Goal: Task Accomplishment & Management: Manage account settings

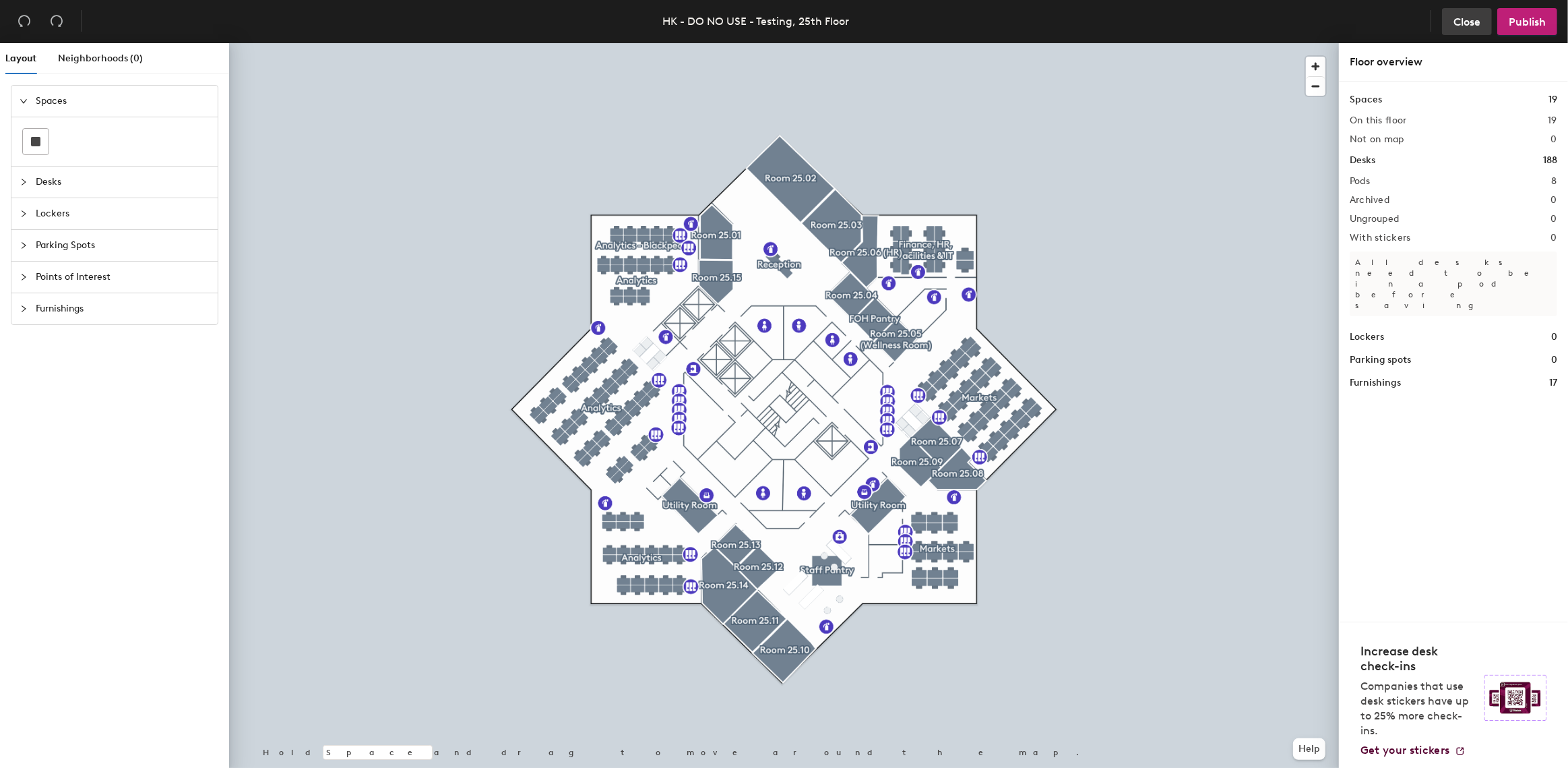
click at [1465, 21] on span "Close" at bounding box center [1467, 21] width 27 height 13
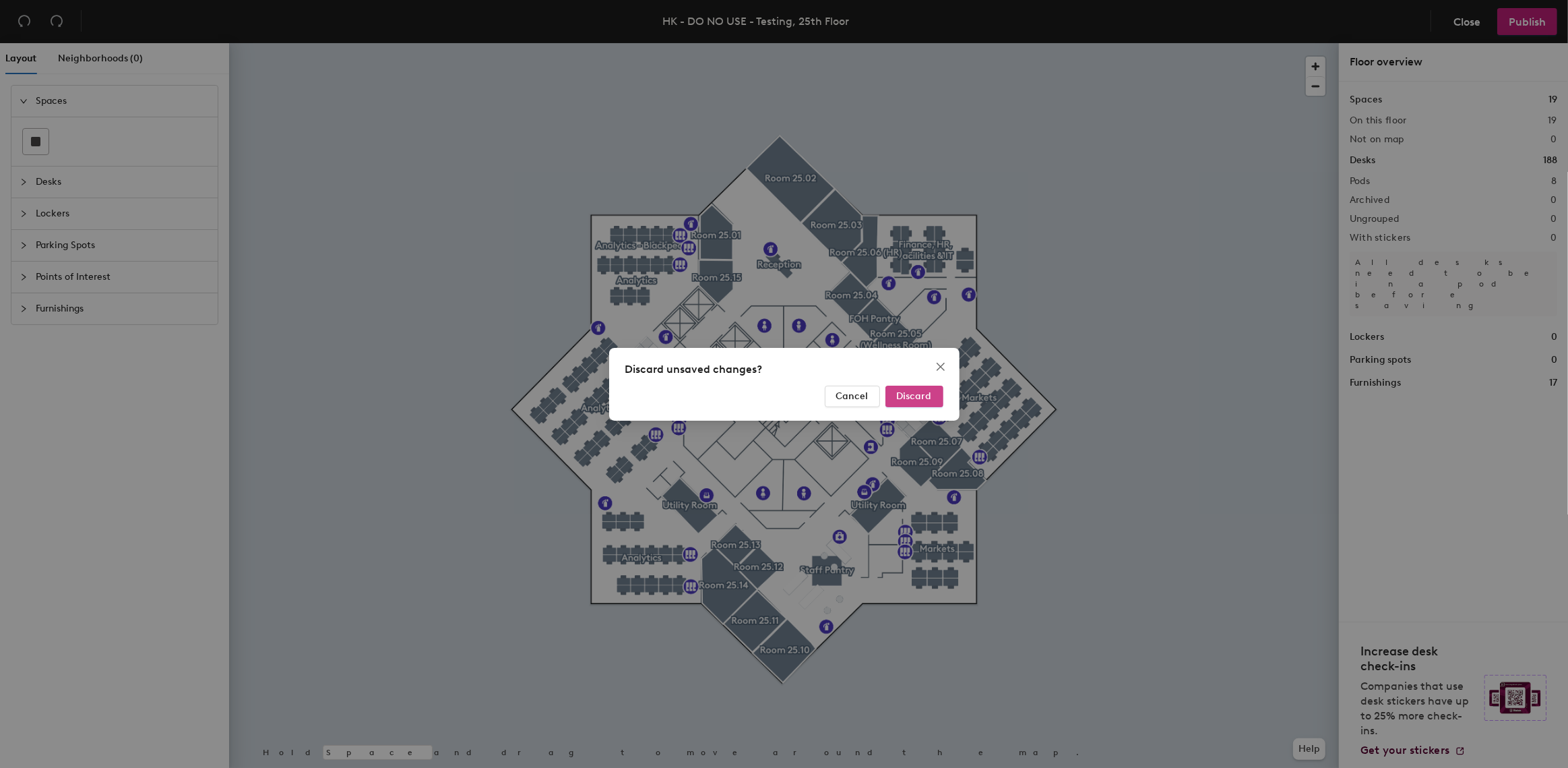
click at [921, 393] on span "Discard" at bounding box center [915, 396] width 35 height 12
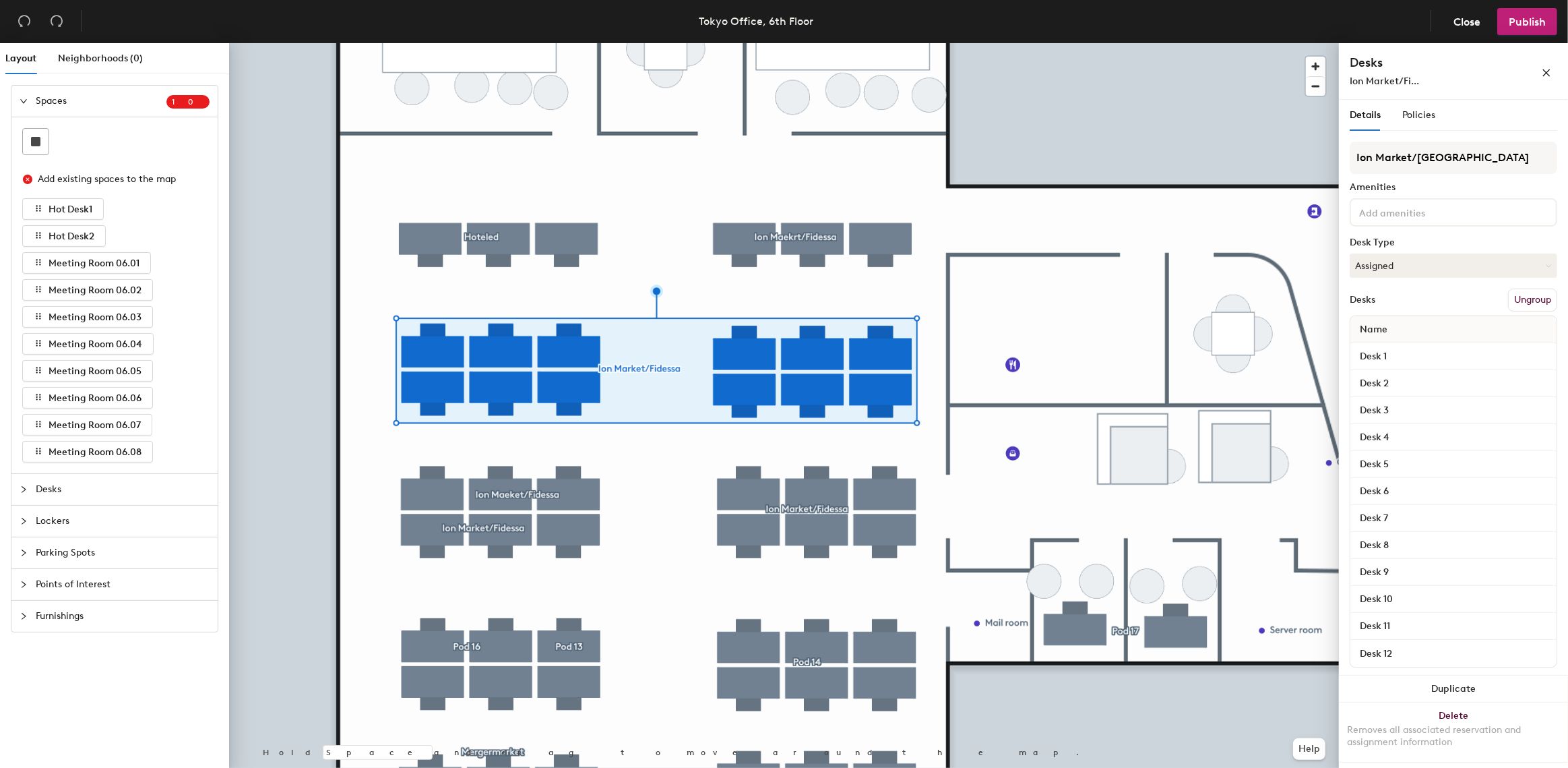
click at [1529, 295] on button "Ungroup" at bounding box center [1533, 300] width 49 height 23
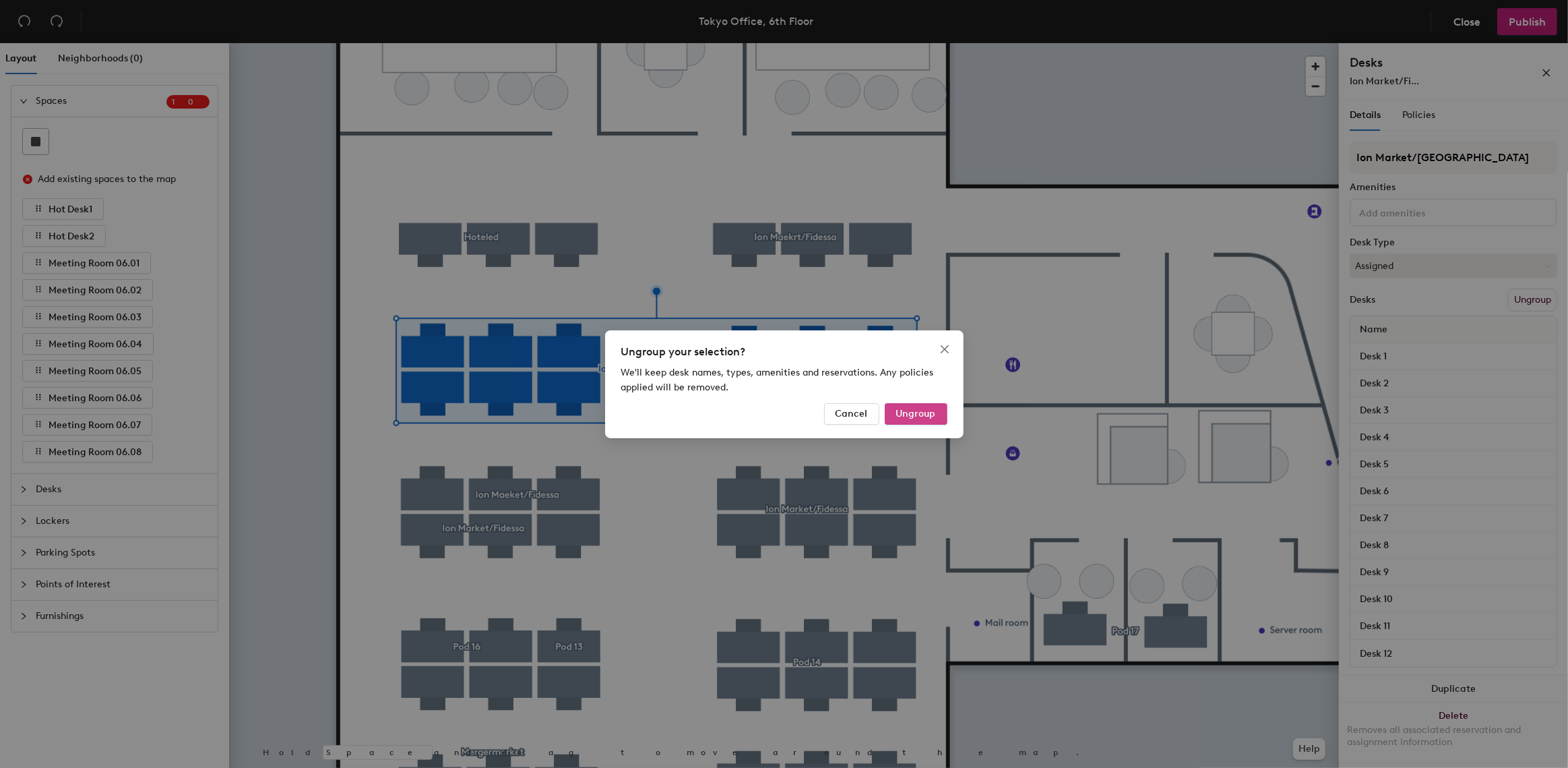
click at [909, 415] on button "Ungroup" at bounding box center [916, 413] width 63 height 21
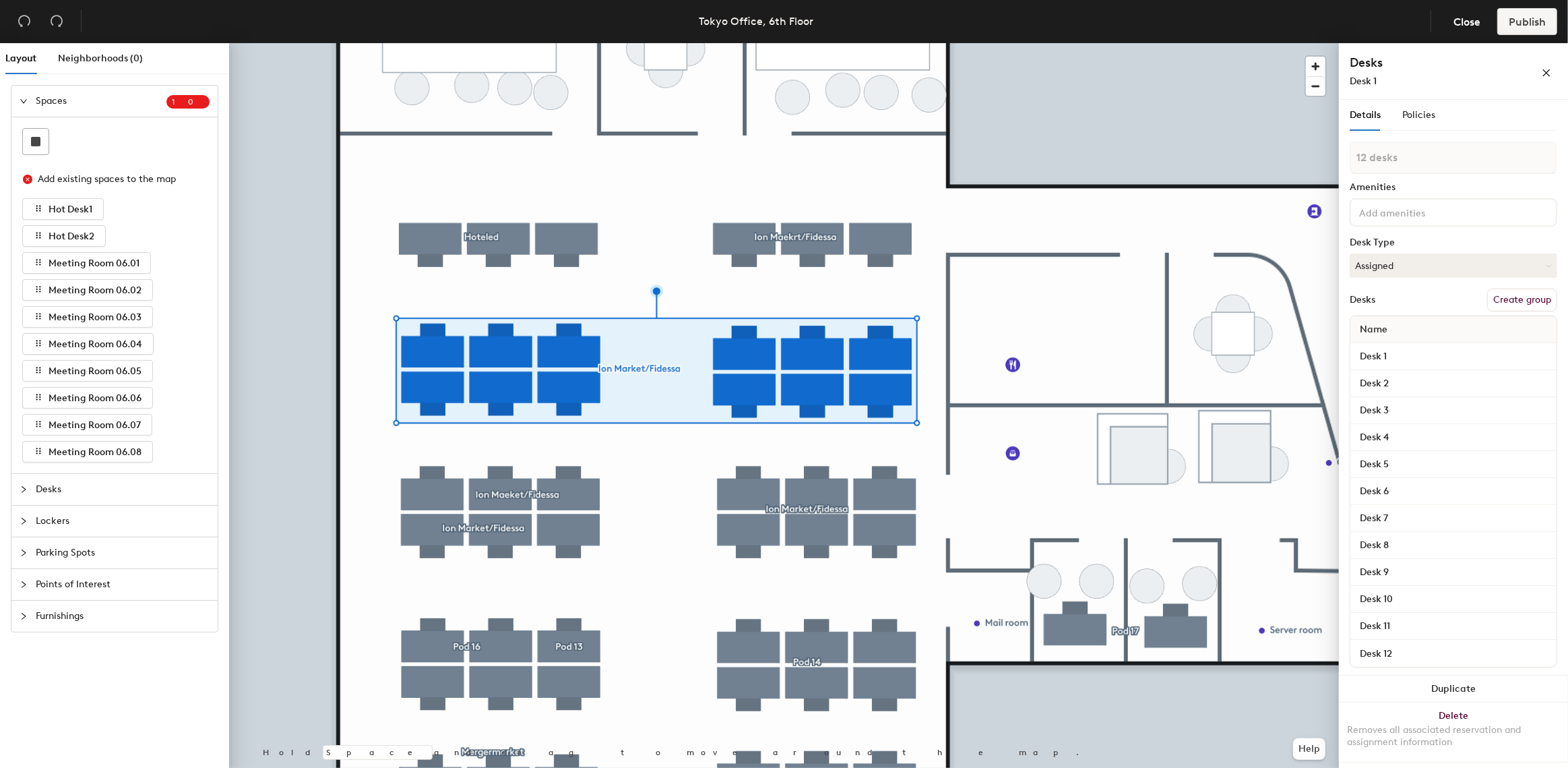
click at [626, 43] on div at bounding box center [784, 43] width 1110 height 0
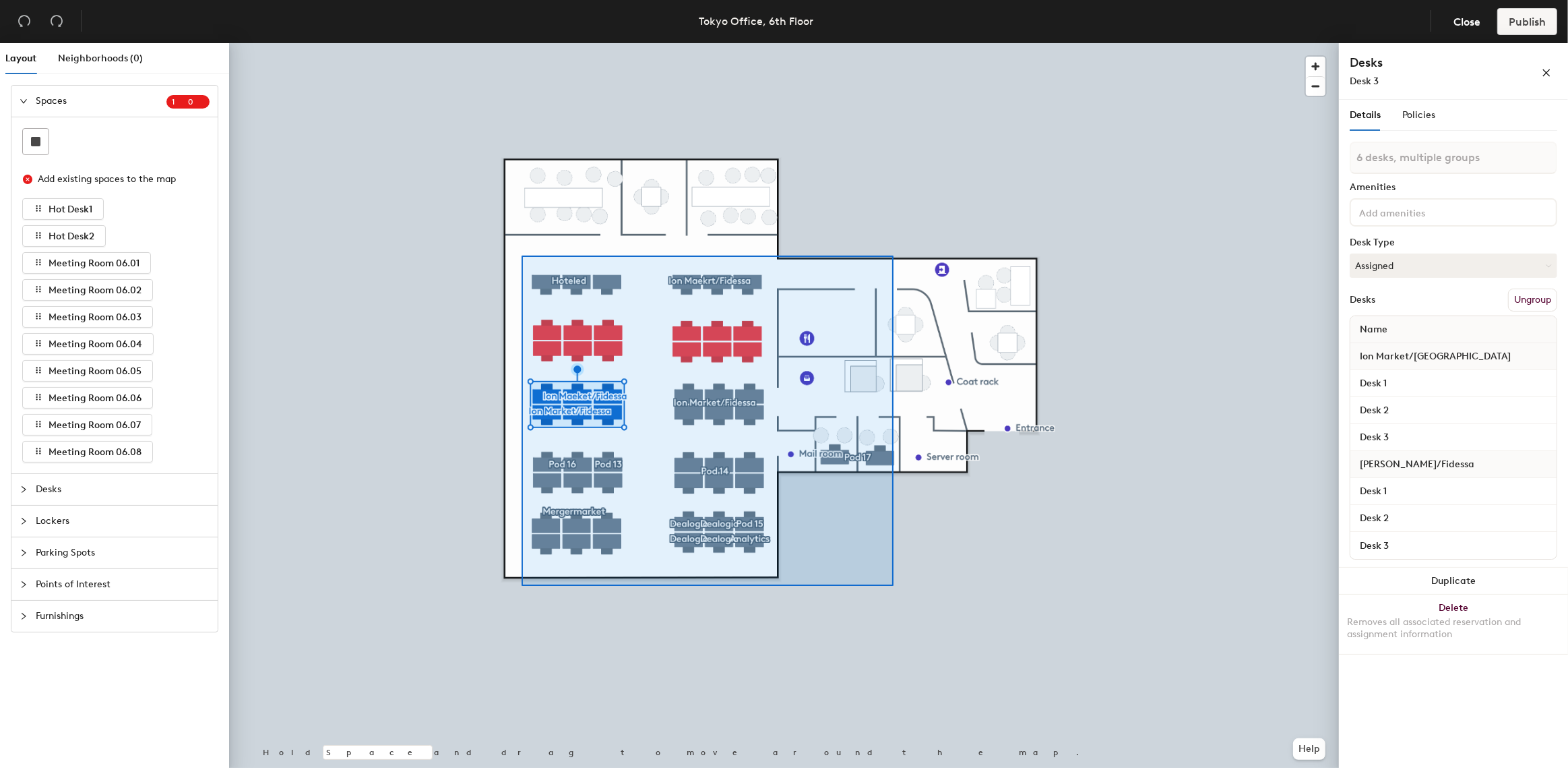
type input "56 desks, multiple groups"
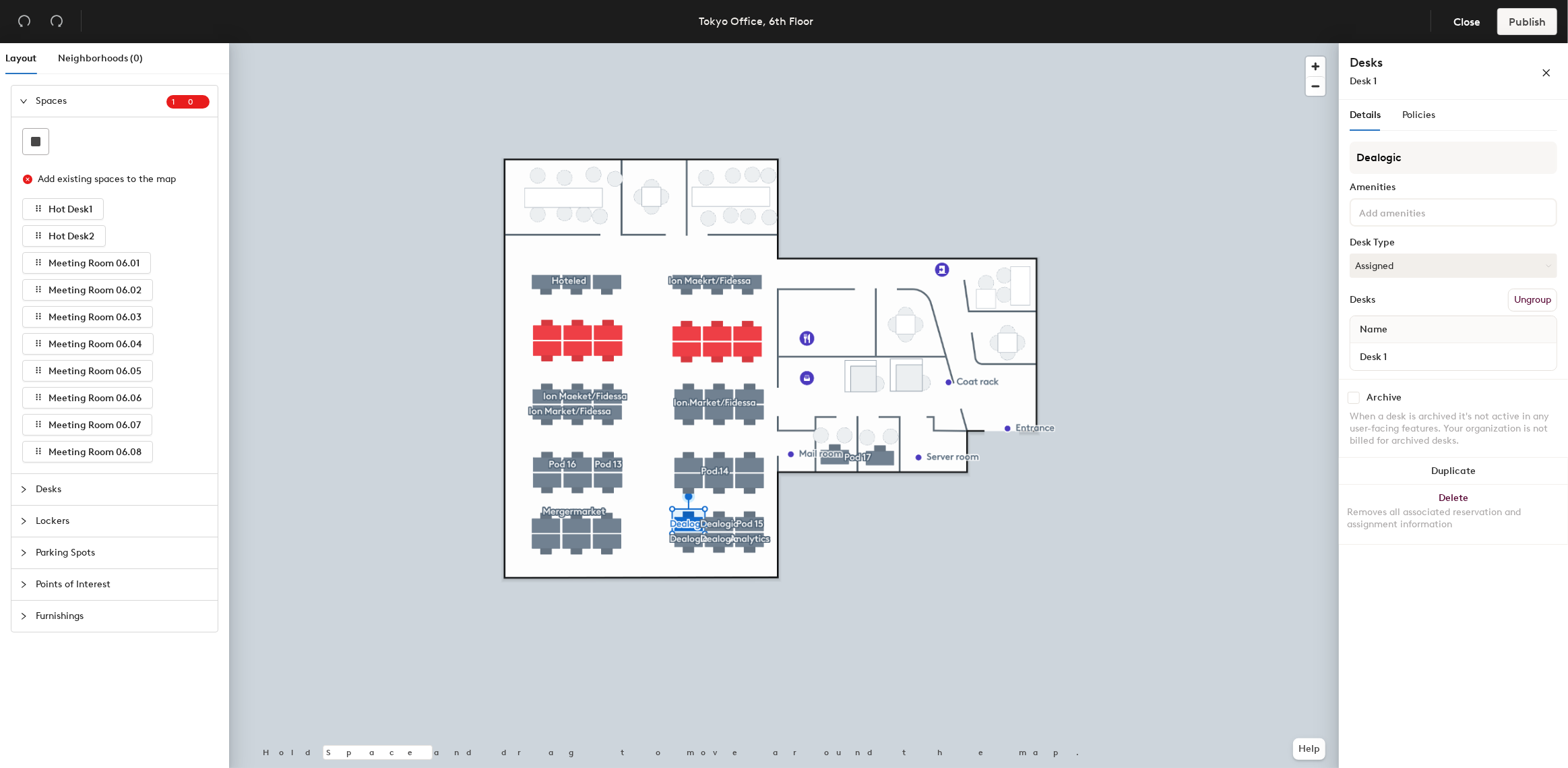
click at [1519, 295] on button "Ungroup" at bounding box center [1533, 300] width 49 height 23
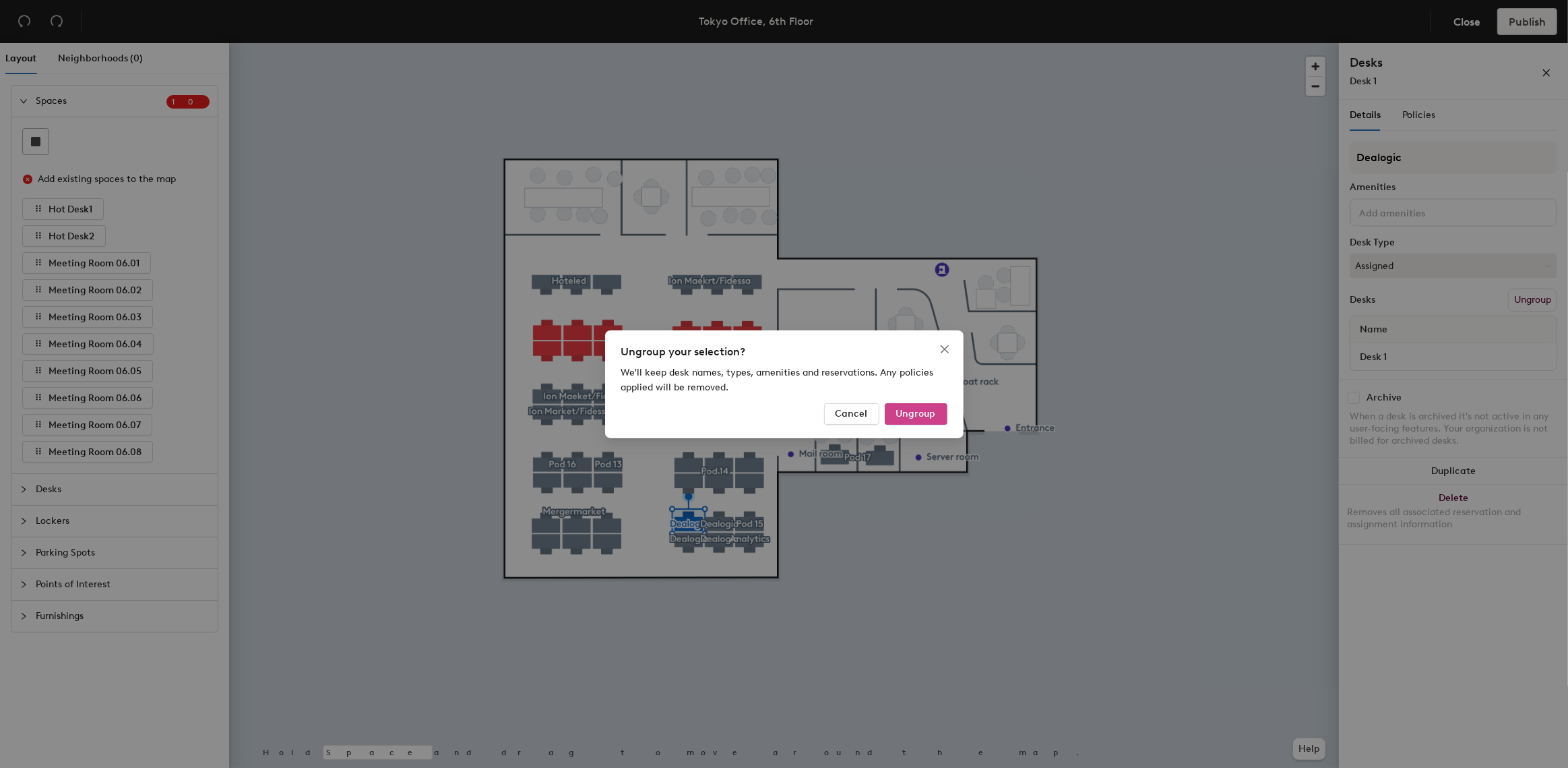
click at [924, 411] on span "Ungroup" at bounding box center [916, 414] width 40 height 12
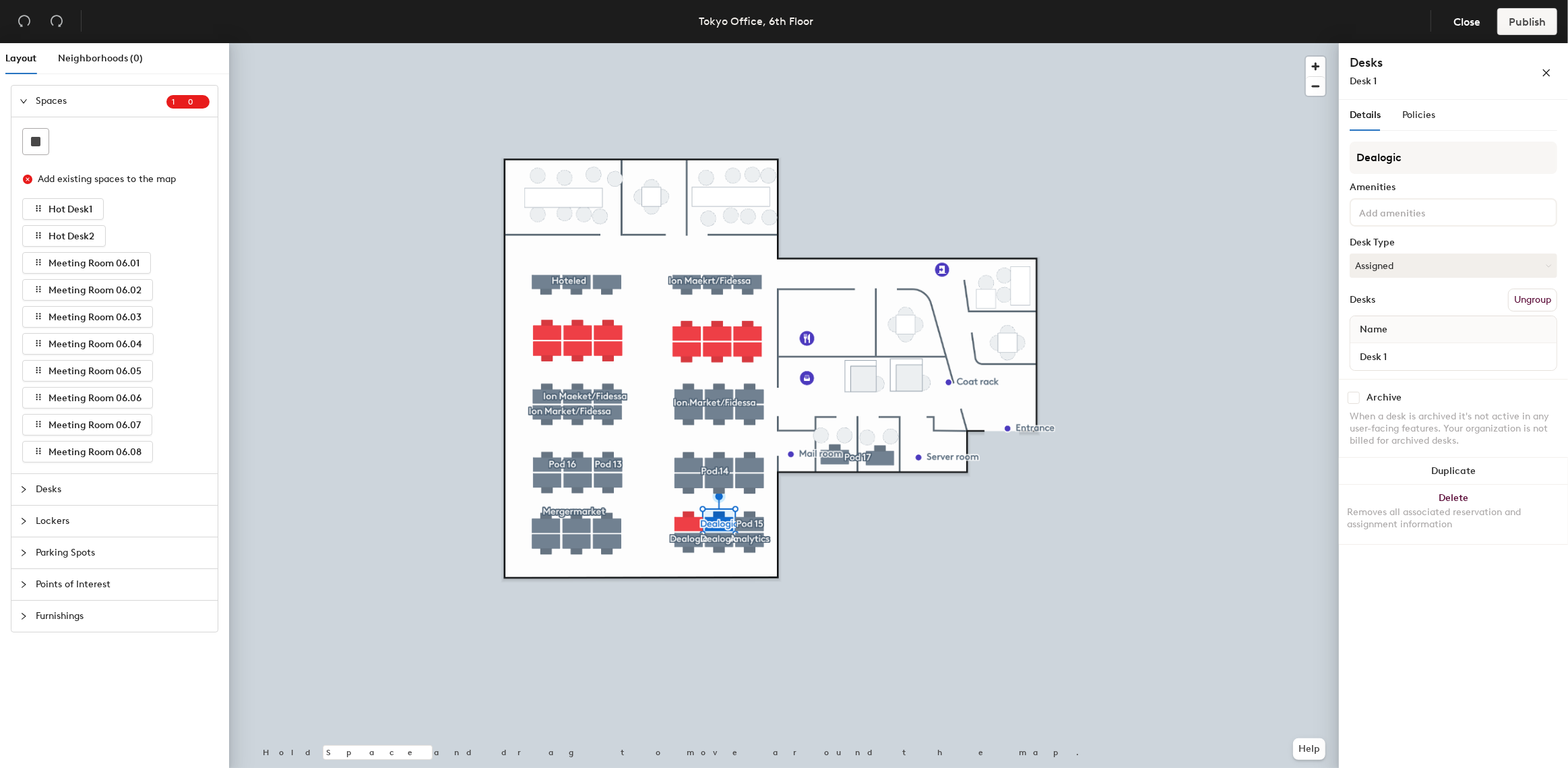
click at [1525, 300] on button "Ungroup" at bounding box center [1533, 300] width 49 height 23
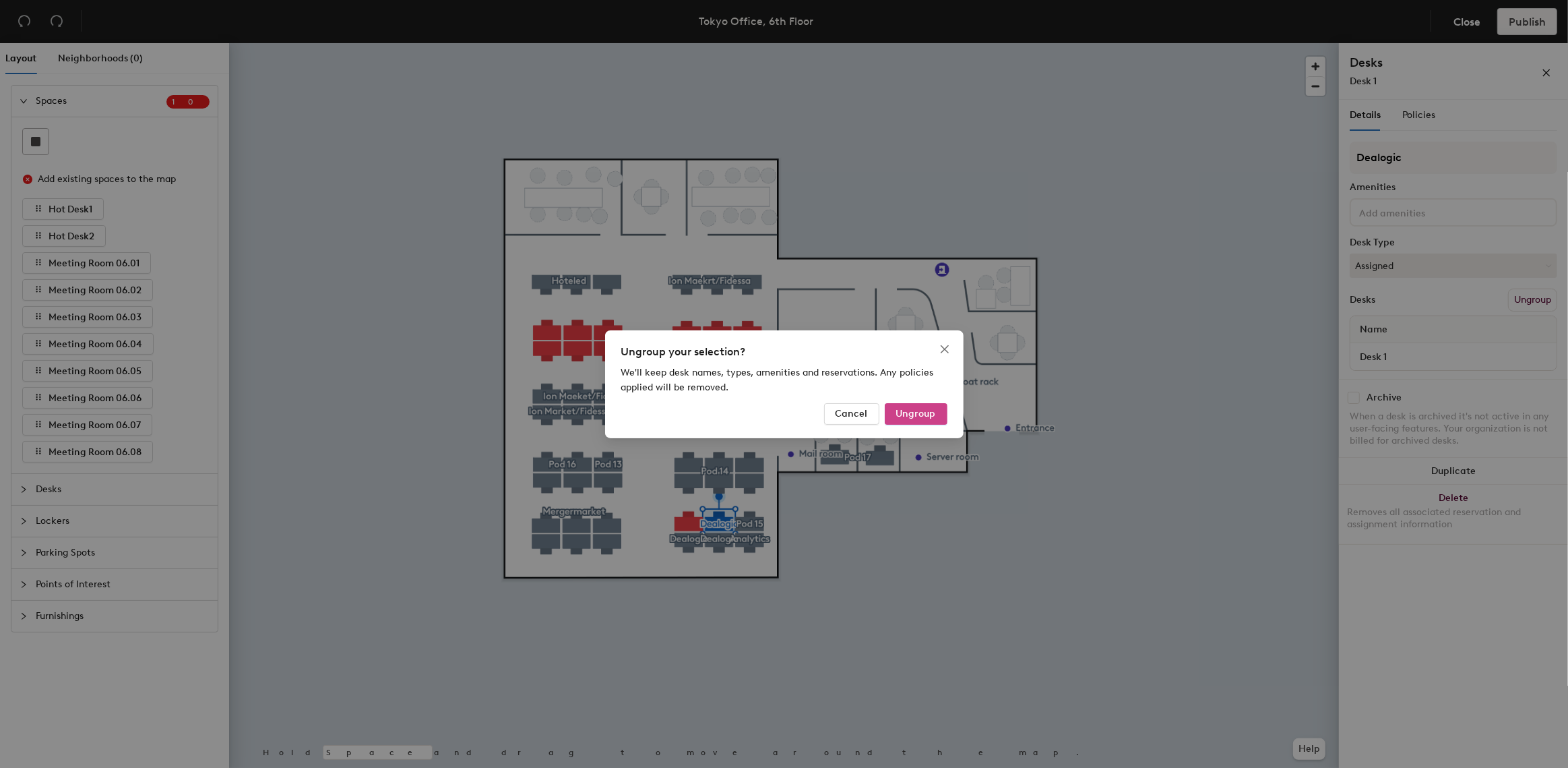
drag, startPoint x: 930, startPoint y: 396, endPoint x: 926, endPoint y: 403, distance: 8.1
click at [927, 401] on div "Ungroup your selection? We'll keep desk names, types, amenities and reservation…" at bounding box center [784, 384] width 358 height 108
click at [921, 412] on span "Ungroup" at bounding box center [916, 414] width 40 height 12
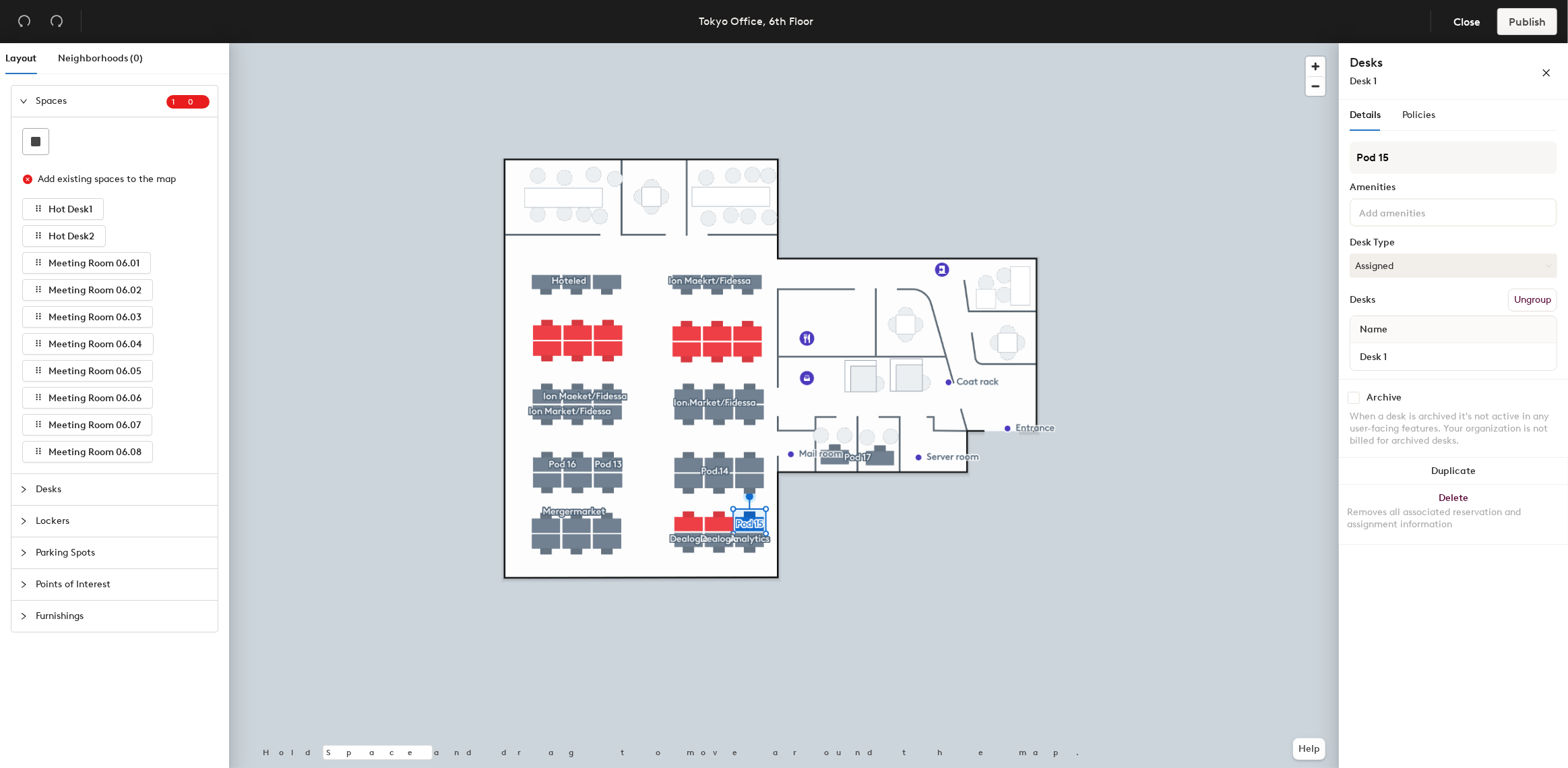
click at [1518, 306] on button "Ungroup" at bounding box center [1533, 300] width 49 height 23
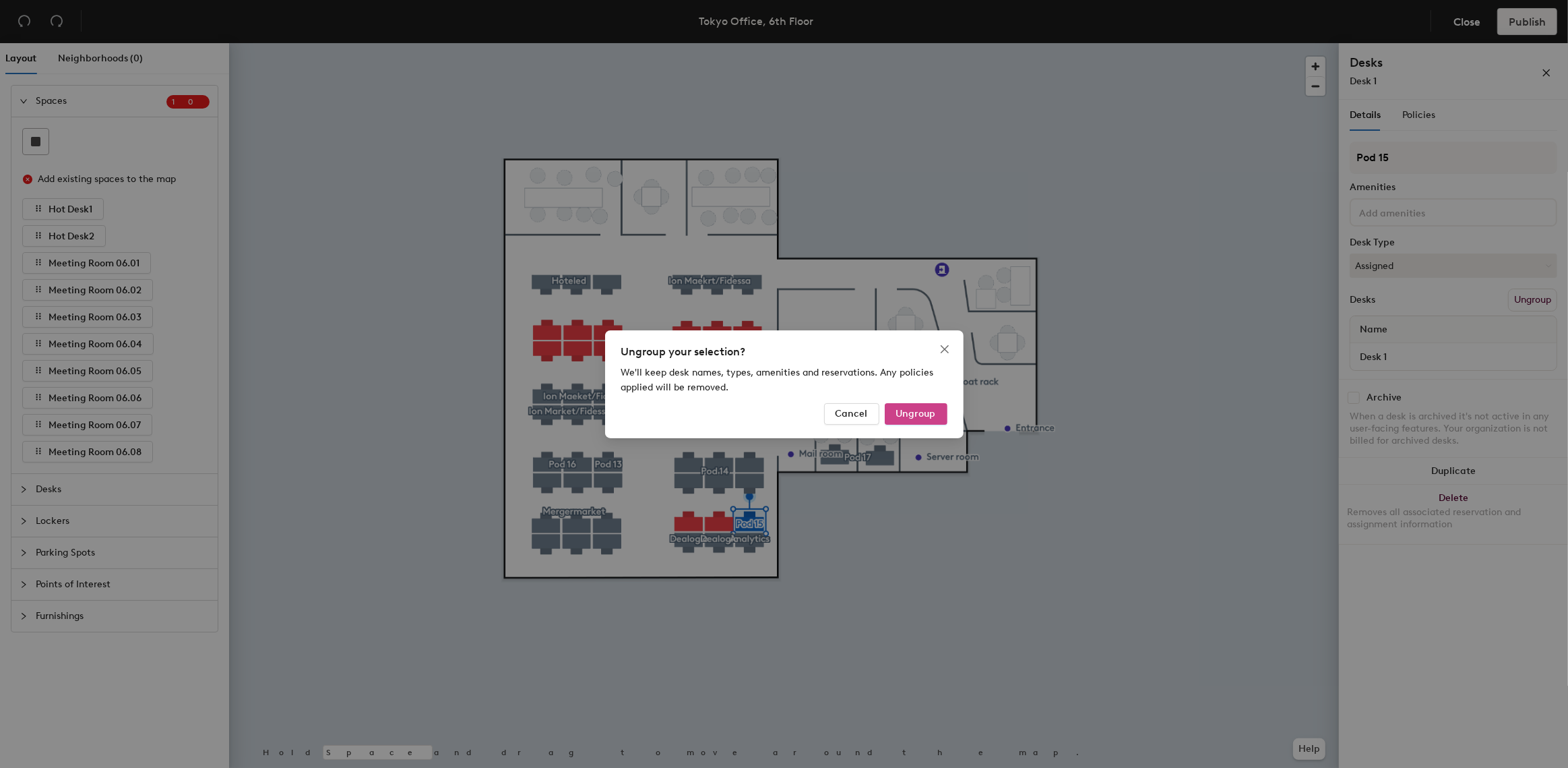
click at [917, 404] on button "Ungroup" at bounding box center [916, 413] width 63 height 21
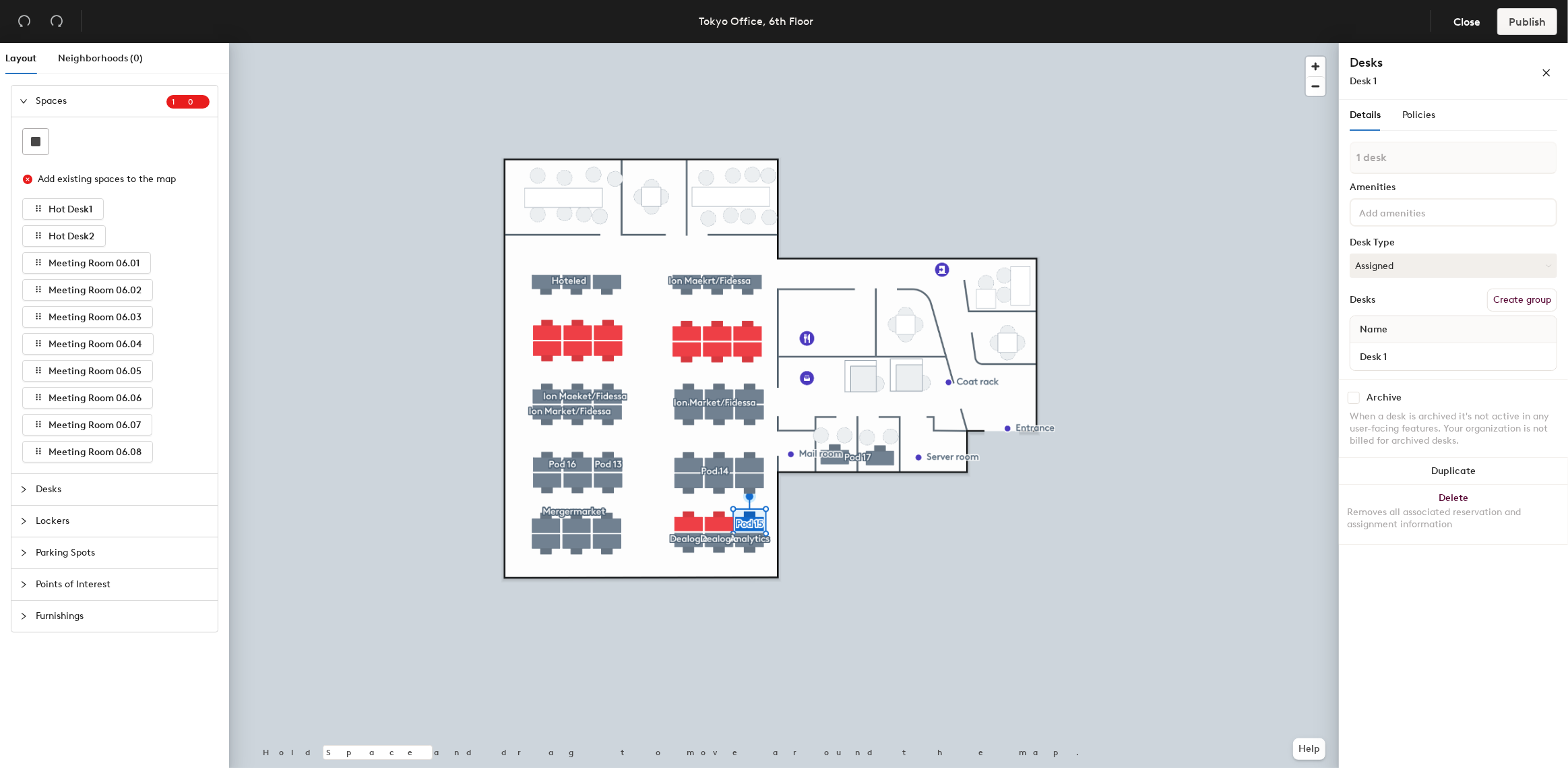
click at [760, 43] on div at bounding box center [784, 43] width 1110 height 0
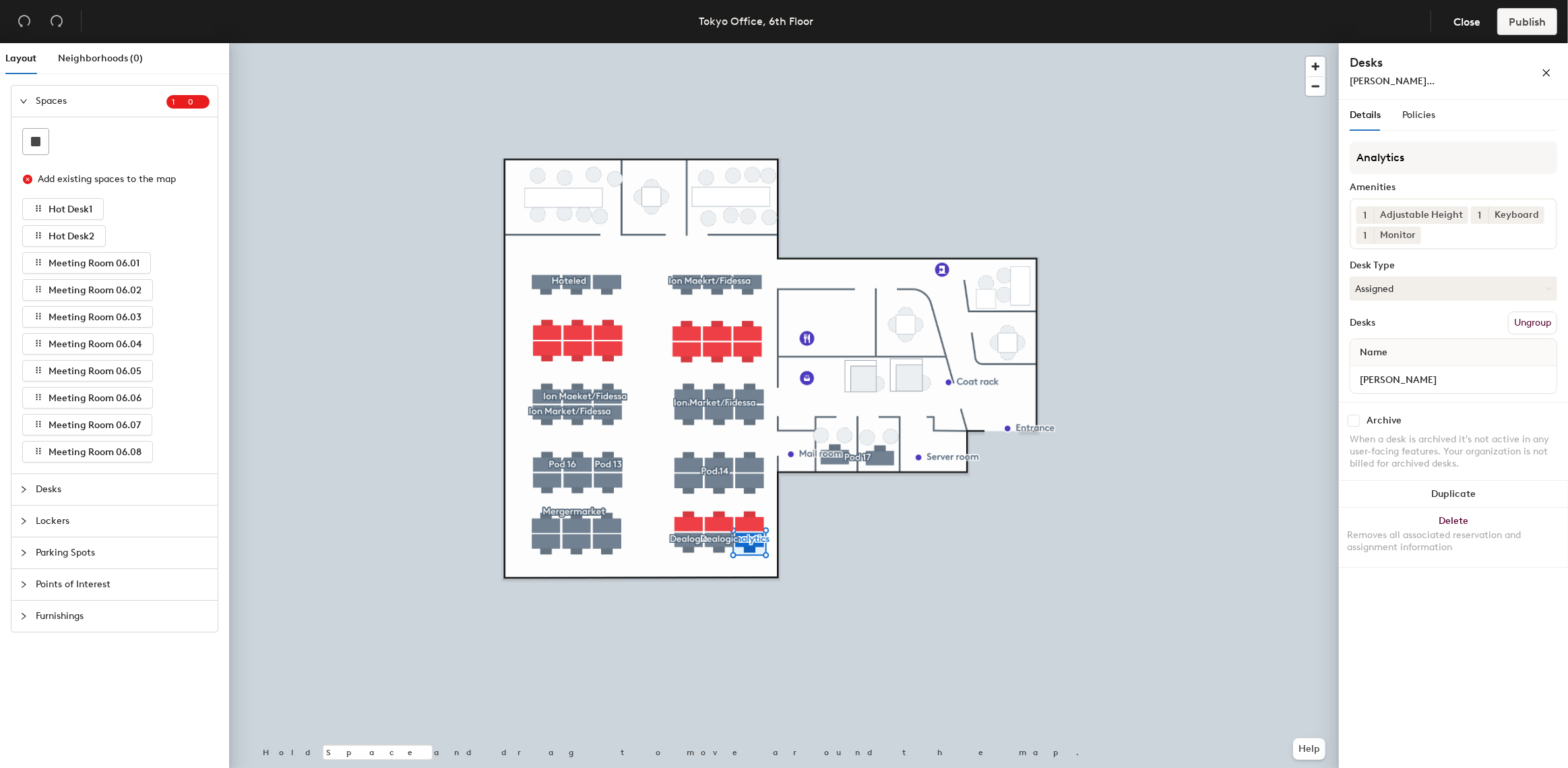
click at [1540, 324] on button "Ungroup" at bounding box center [1533, 322] width 49 height 23
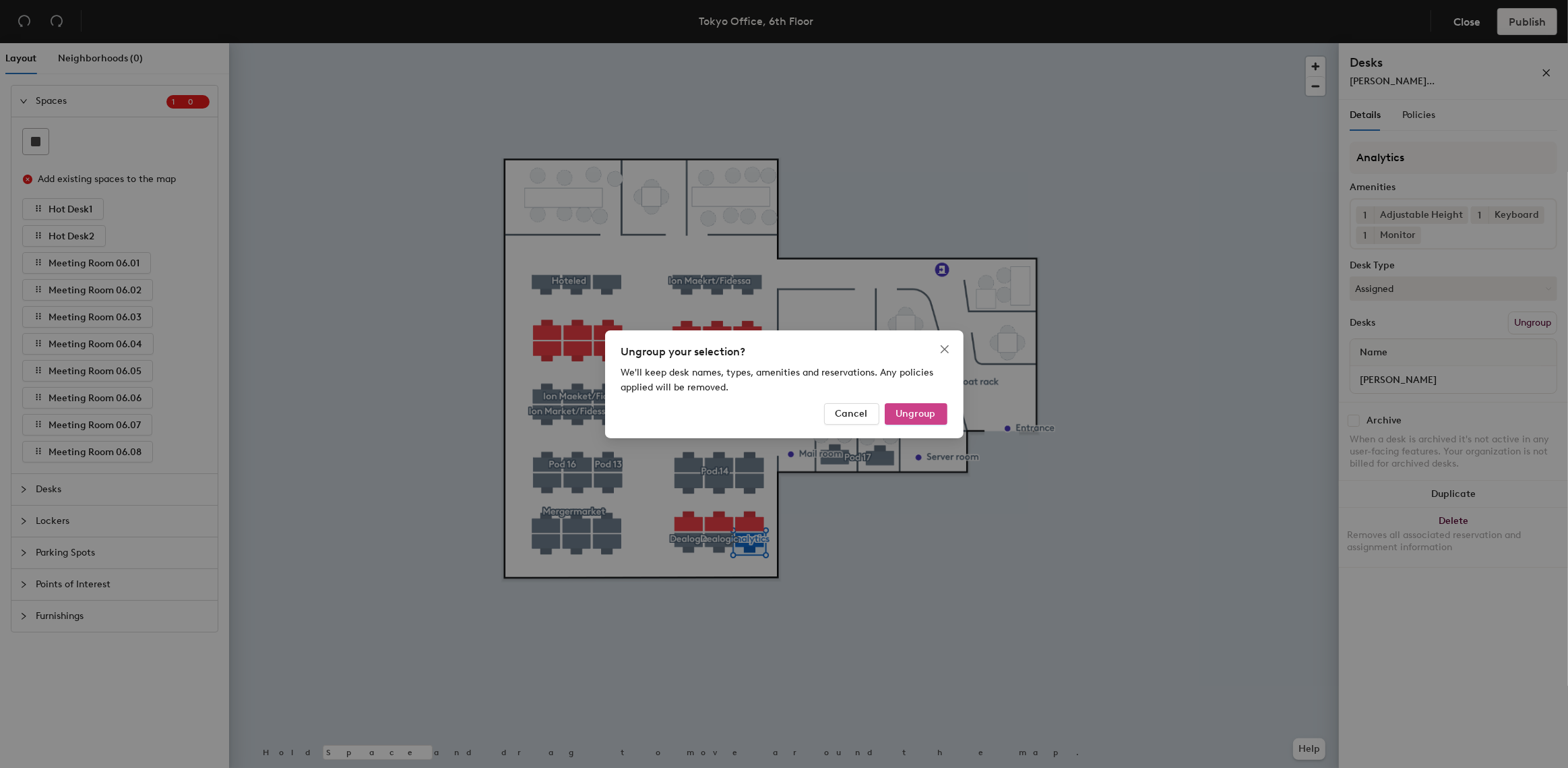
click at [915, 409] on span "Ungroup" at bounding box center [916, 414] width 40 height 12
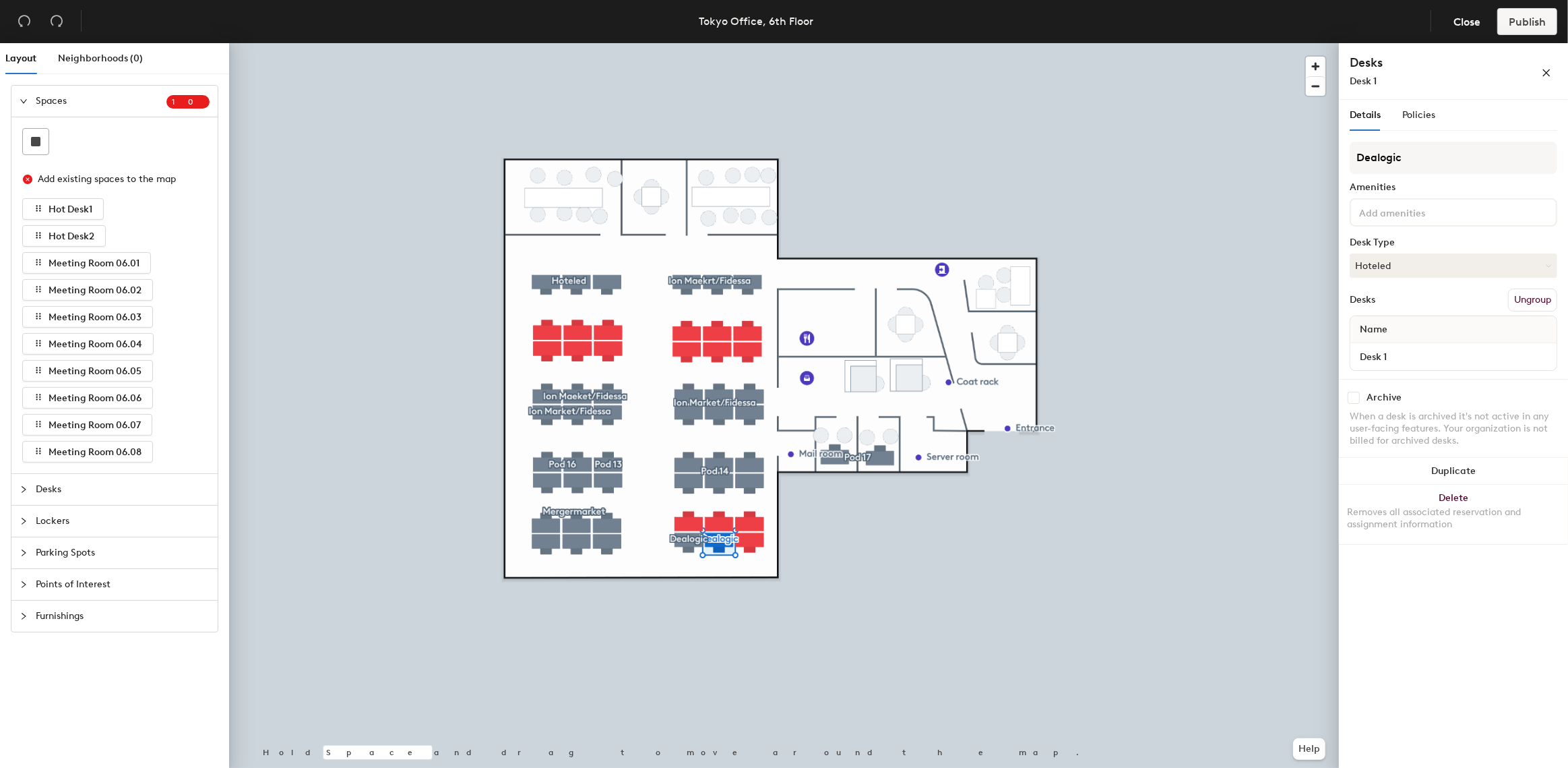
click at [1534, 303] on button "Ungroup" at bounding box center [1533, 300] width 49 height 23
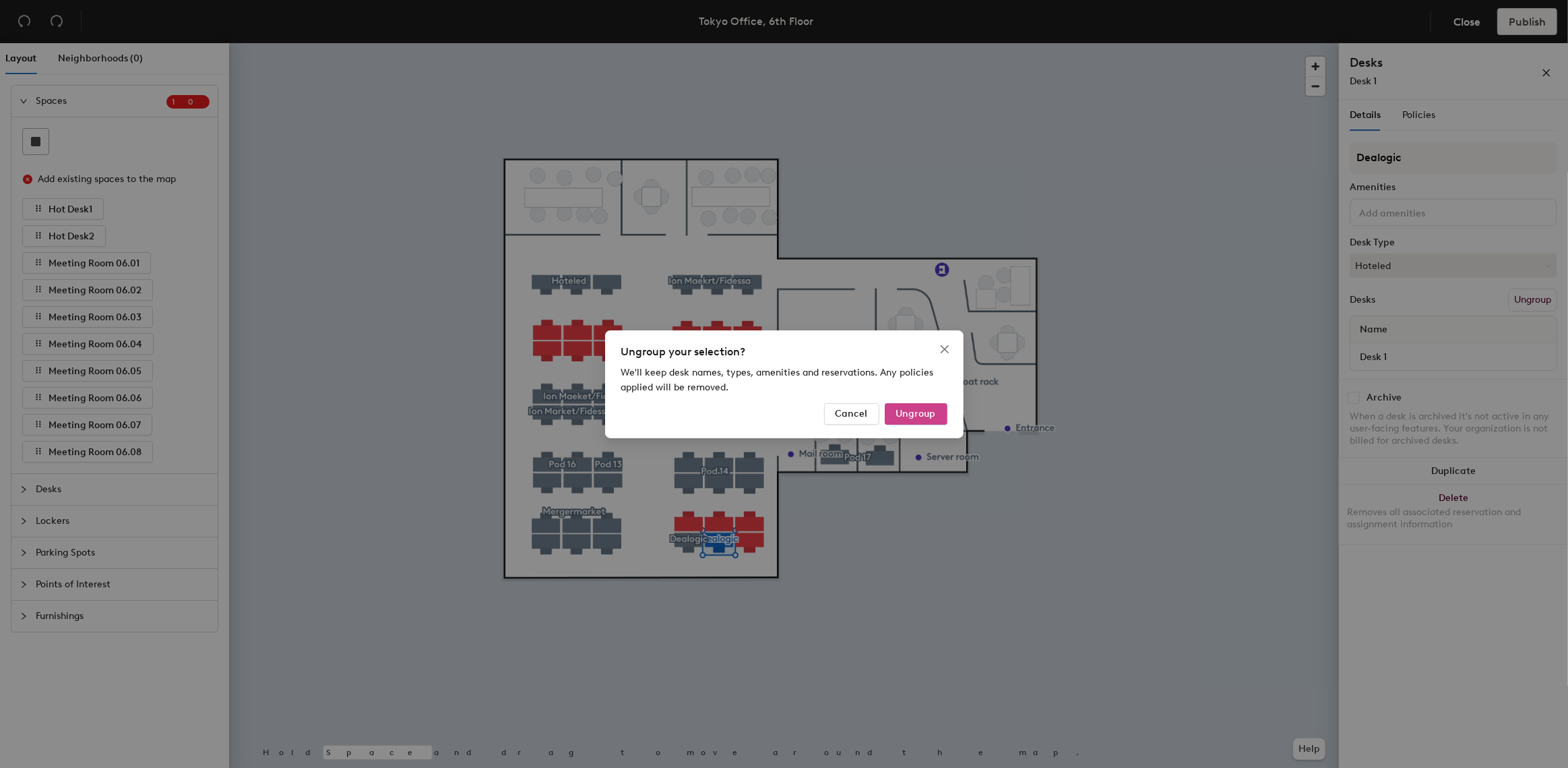
click at [901, 417] on span "Ungroup" at bounding box center [916, 414] width 40 height 12
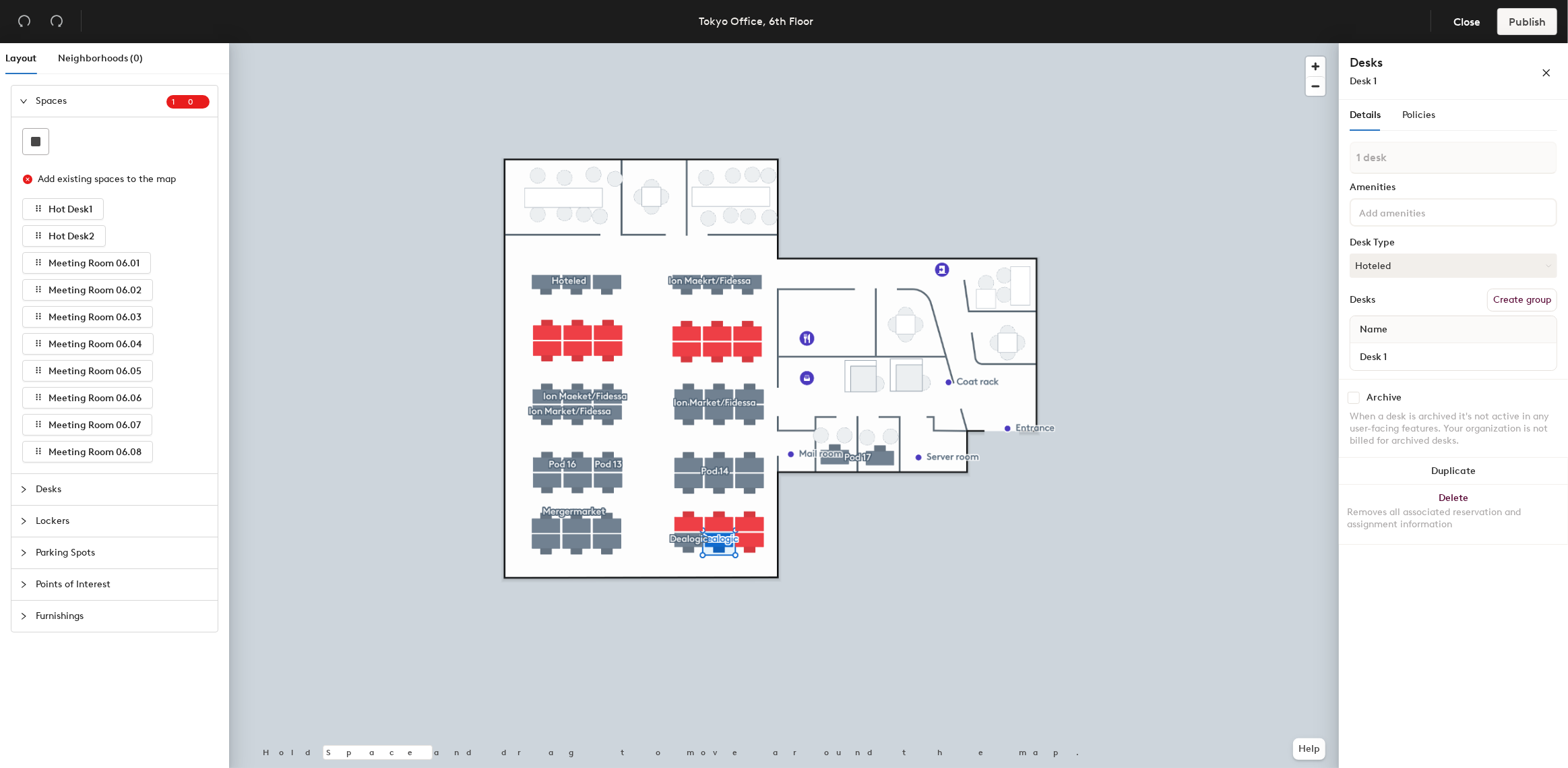
click at [687, 43] on div at bounding box center [784, 43] width 1110 height 0
click at [1538, 302] on button "Ungroup" at bounding box center [1533, 300] width 49 height 23
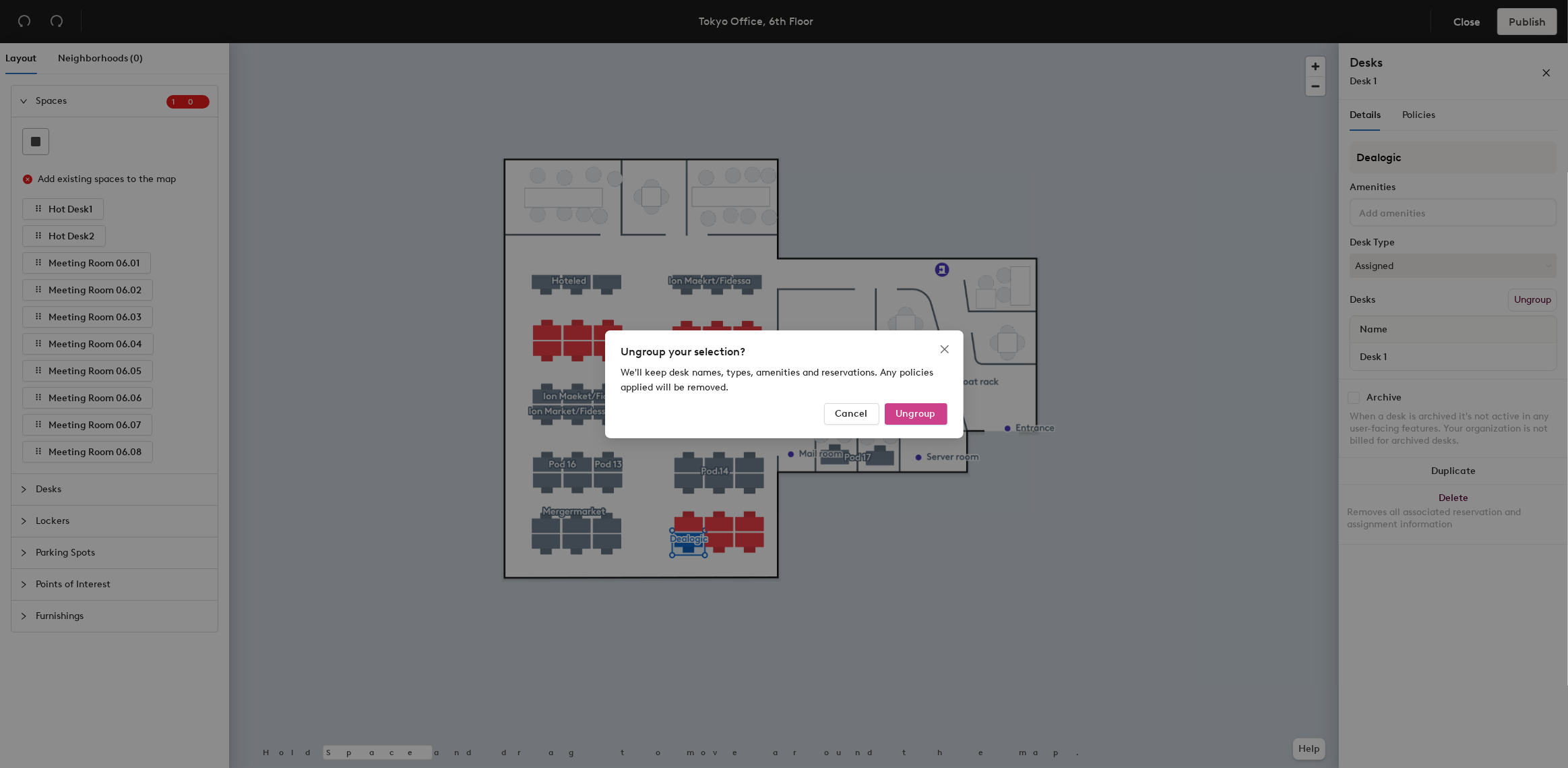
click at [917, 408] on span "Ungroup" at bounding box center [916, 414] width 40 height 12
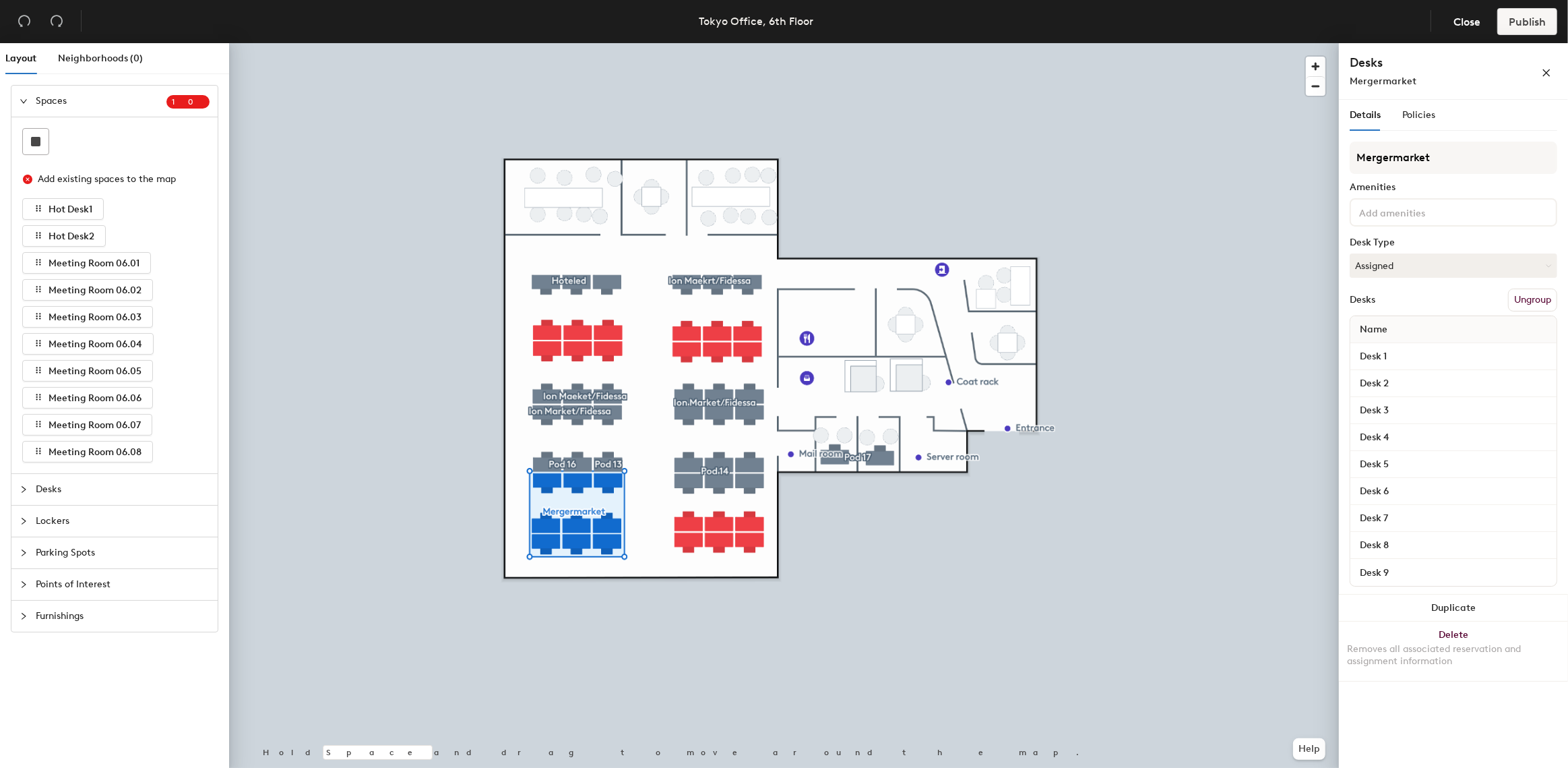
click at [1534, 302] on button "Ungroup" at bounding box center [1533, 300] width 49 height 23
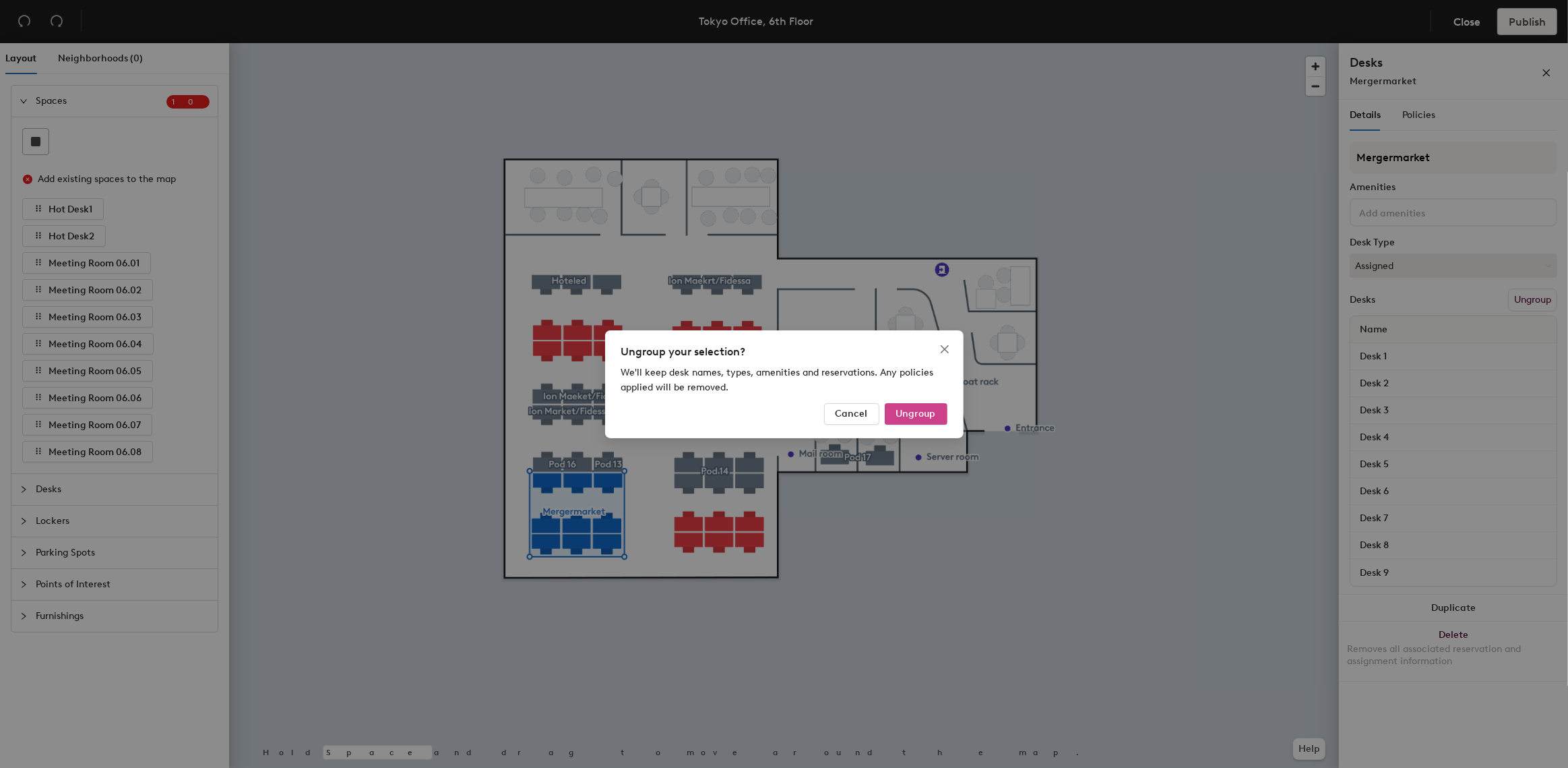
click at [909, 413] on span "Ungroup" at bounding box center [916, 414] width 40 height 12
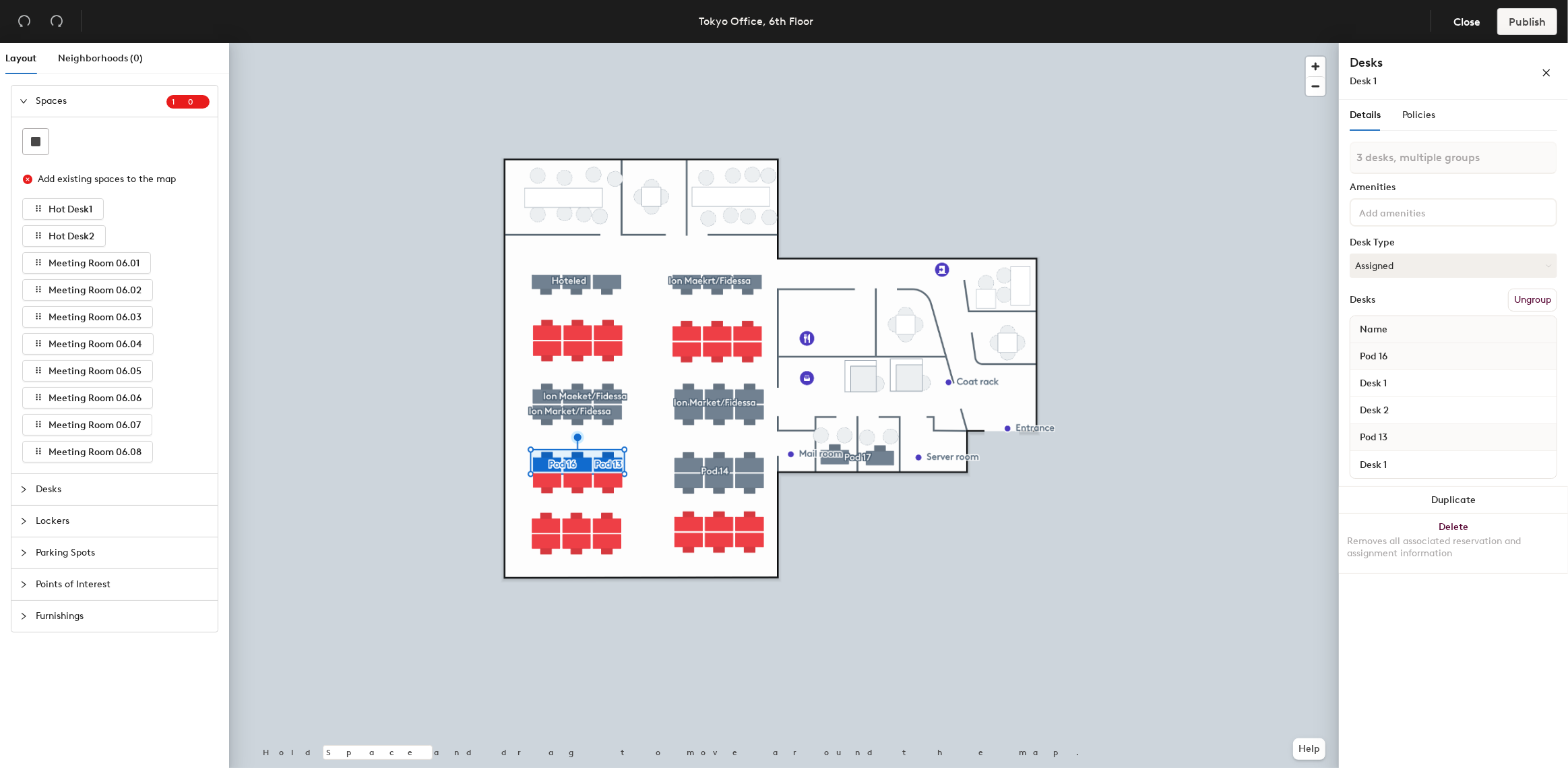
click at [1535, 301] on button "Ungroup" at bounding box center [1533, 300] width 49 height 23
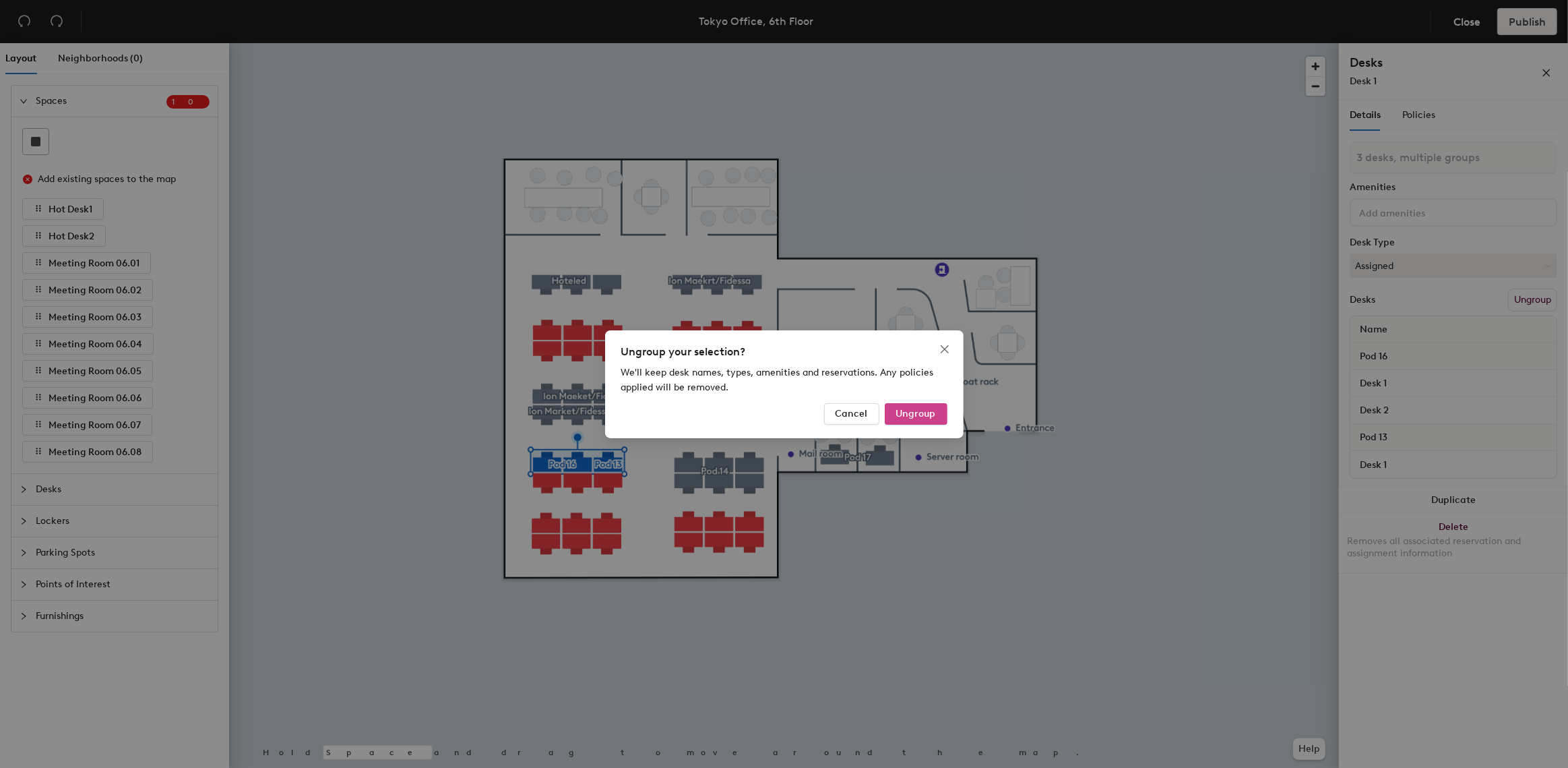
click at [901, 409] on span "Ungroup" at bounding box center [916, 414] width 40 height 12
type input "3 desks"
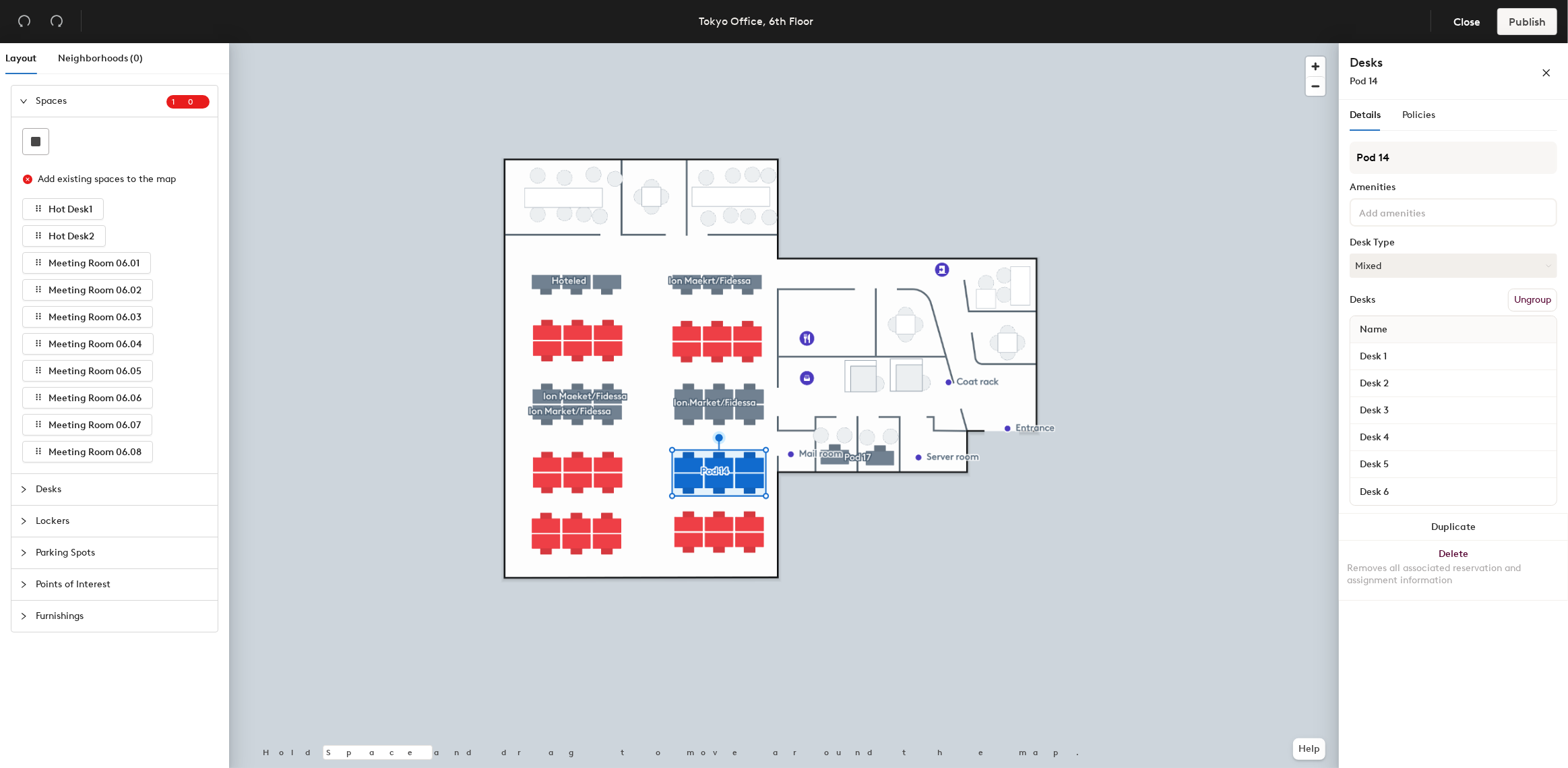
click at [1515, 296] on button "Ungroup" at bounding box center [1533, 300] width 49 height 23
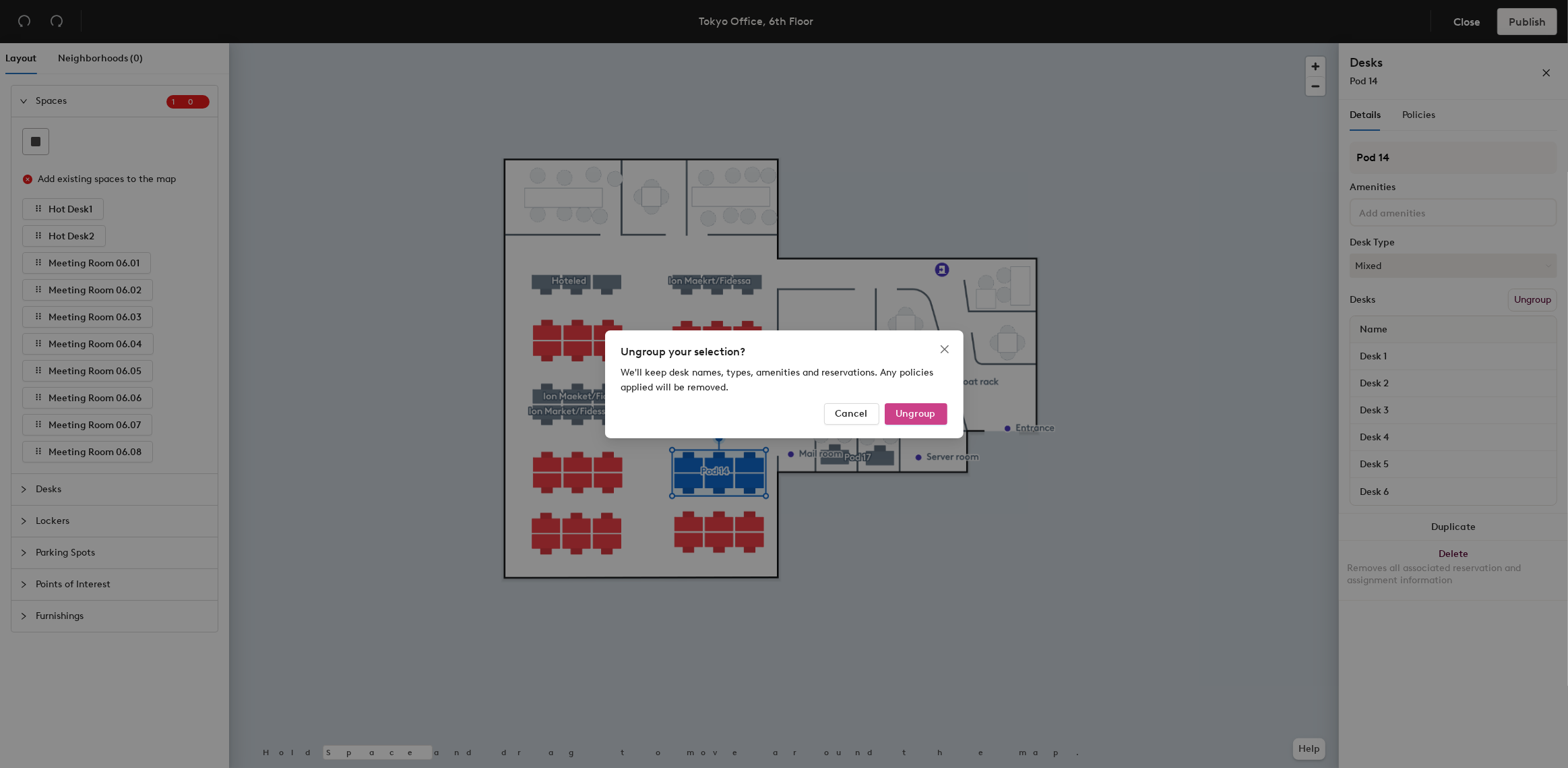
click at [894, 409] on button "Ungroup" at bounding box center [916, 413] width 63 height 21
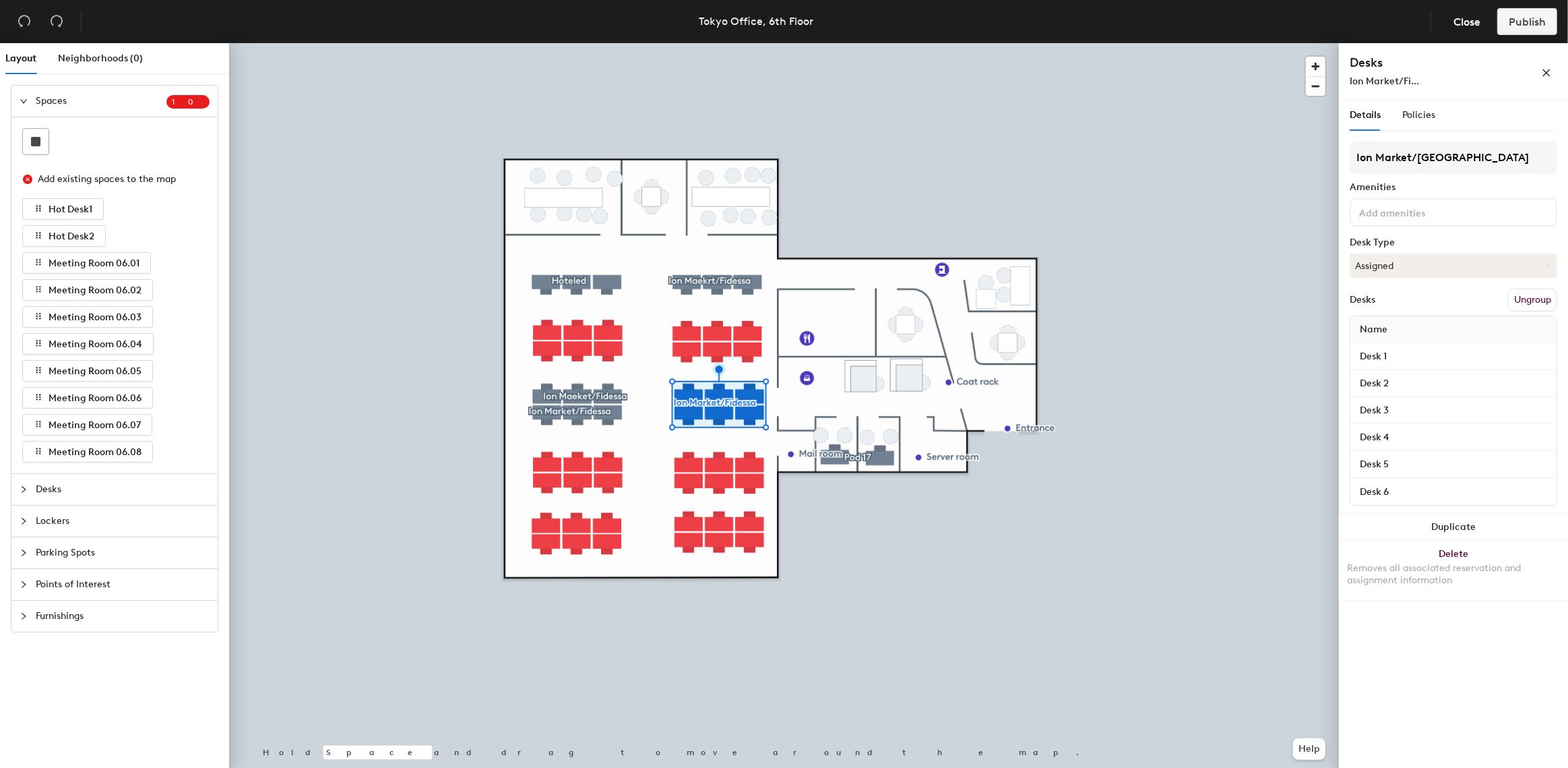
click at [1527, 302] on button "Ungroup" at bounding box center [1533, 300] width 49 height 23
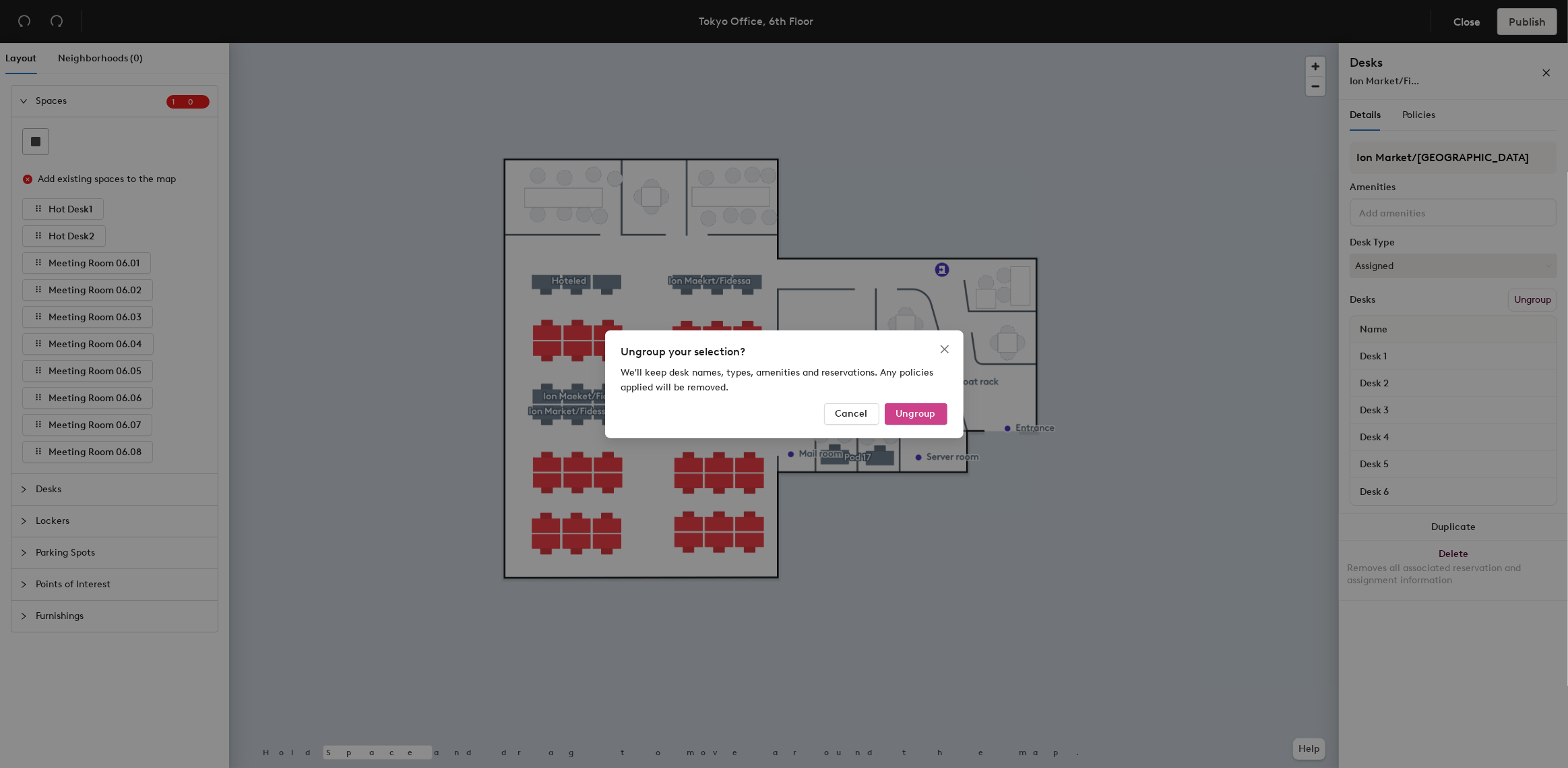
click at [916, 414] on span "Ungroup" at bounding box center [916, 414] width 40 height 12
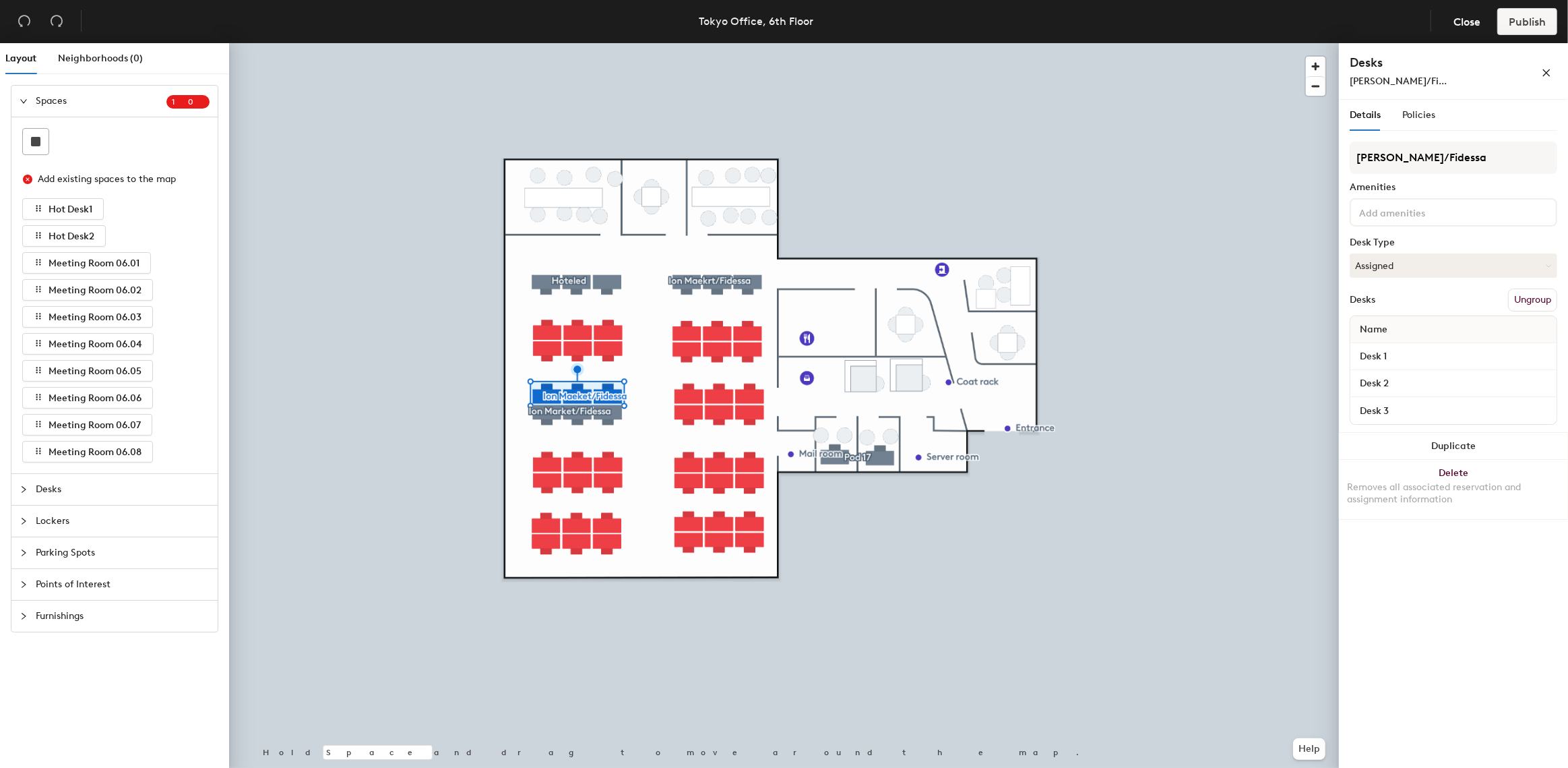
click at [1522, 308] on button "Ungroup" at bounding box center [1533, 300] width 49 height 23
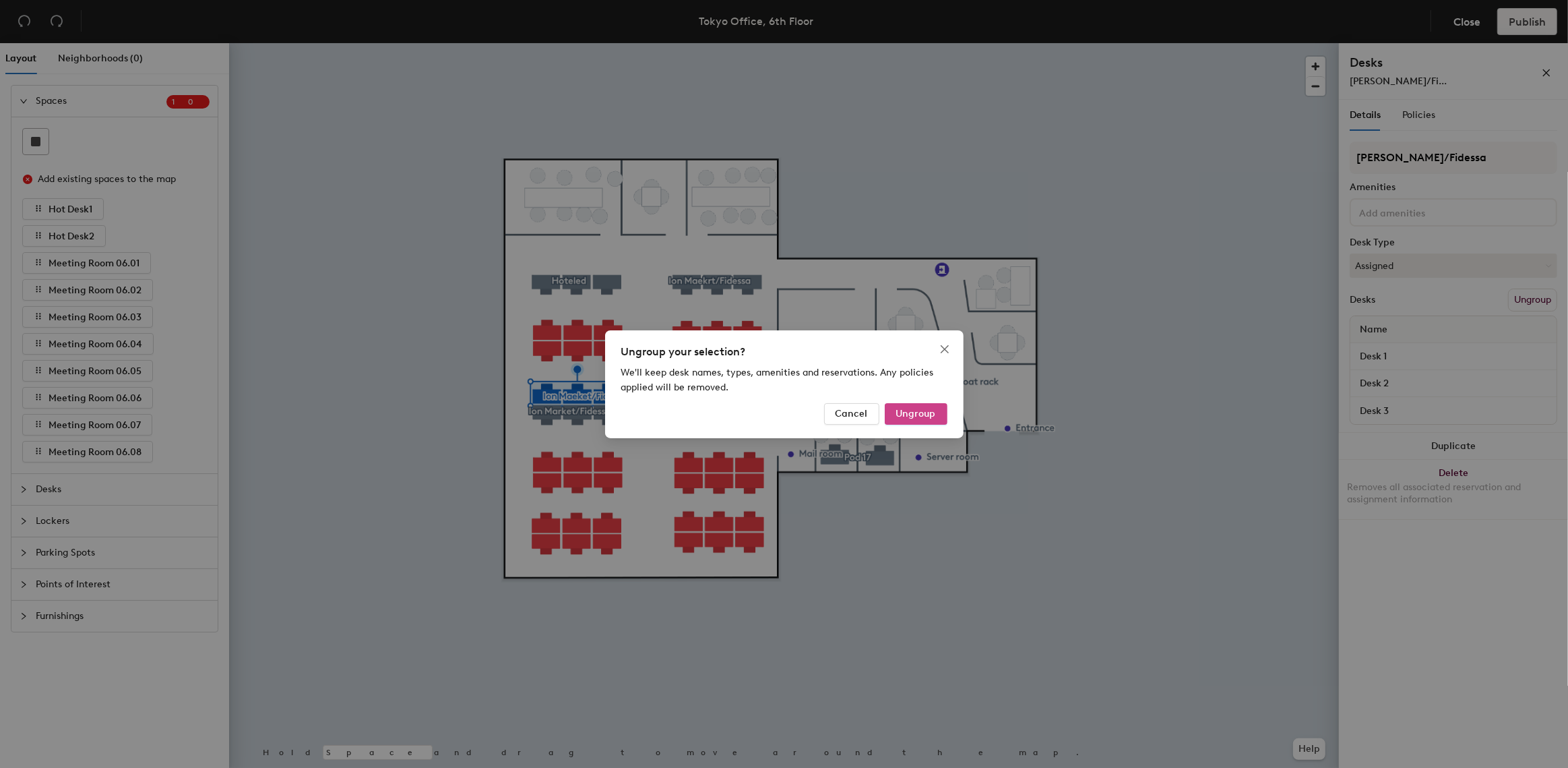
click at [903, 403] on button "Ungroup" at bounding box center [916, 413] width 63 height 21
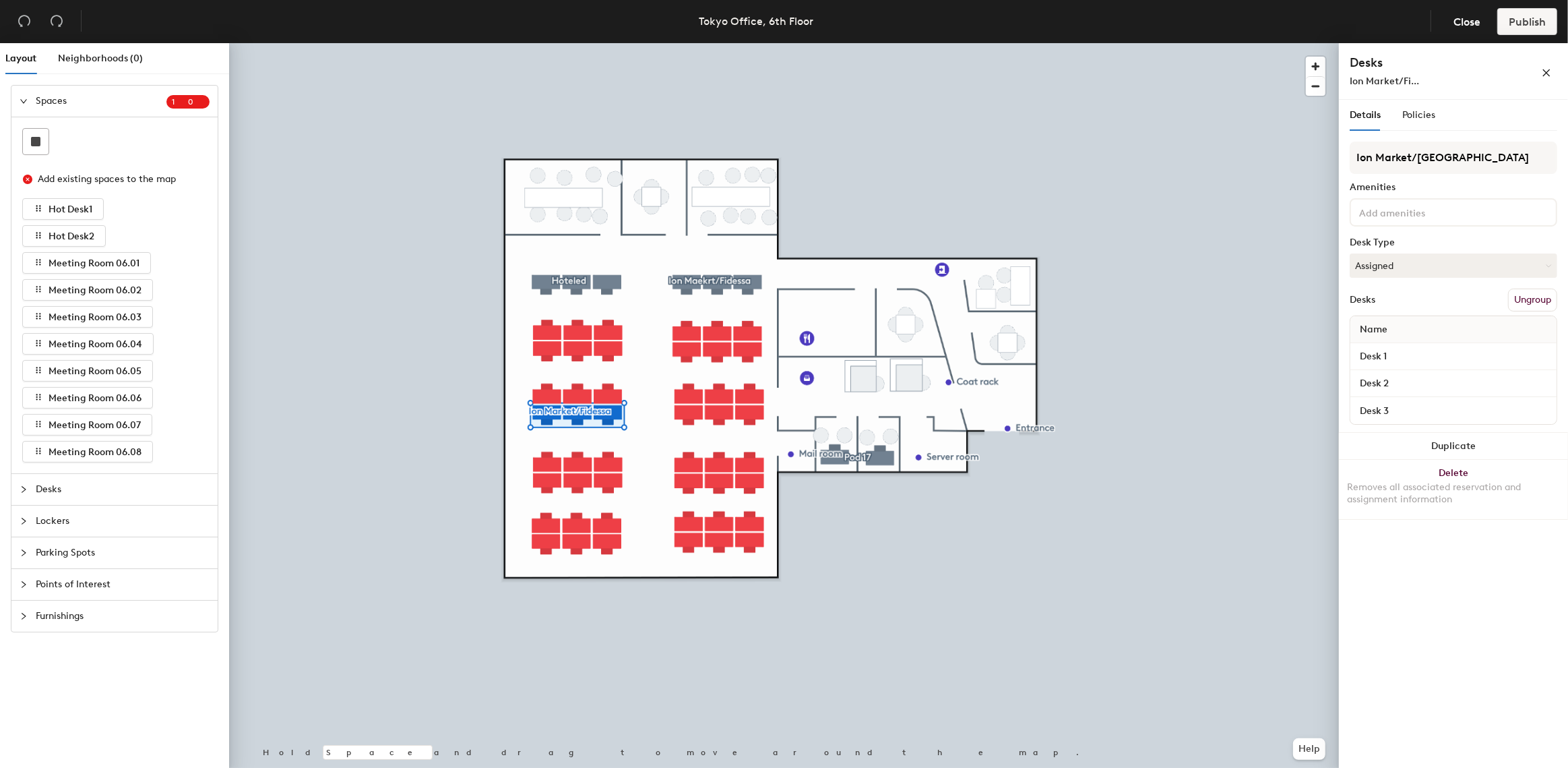
click at [1517, 299] on button "Ungroup" at bounding box center [1533, 300] width 49 height 23
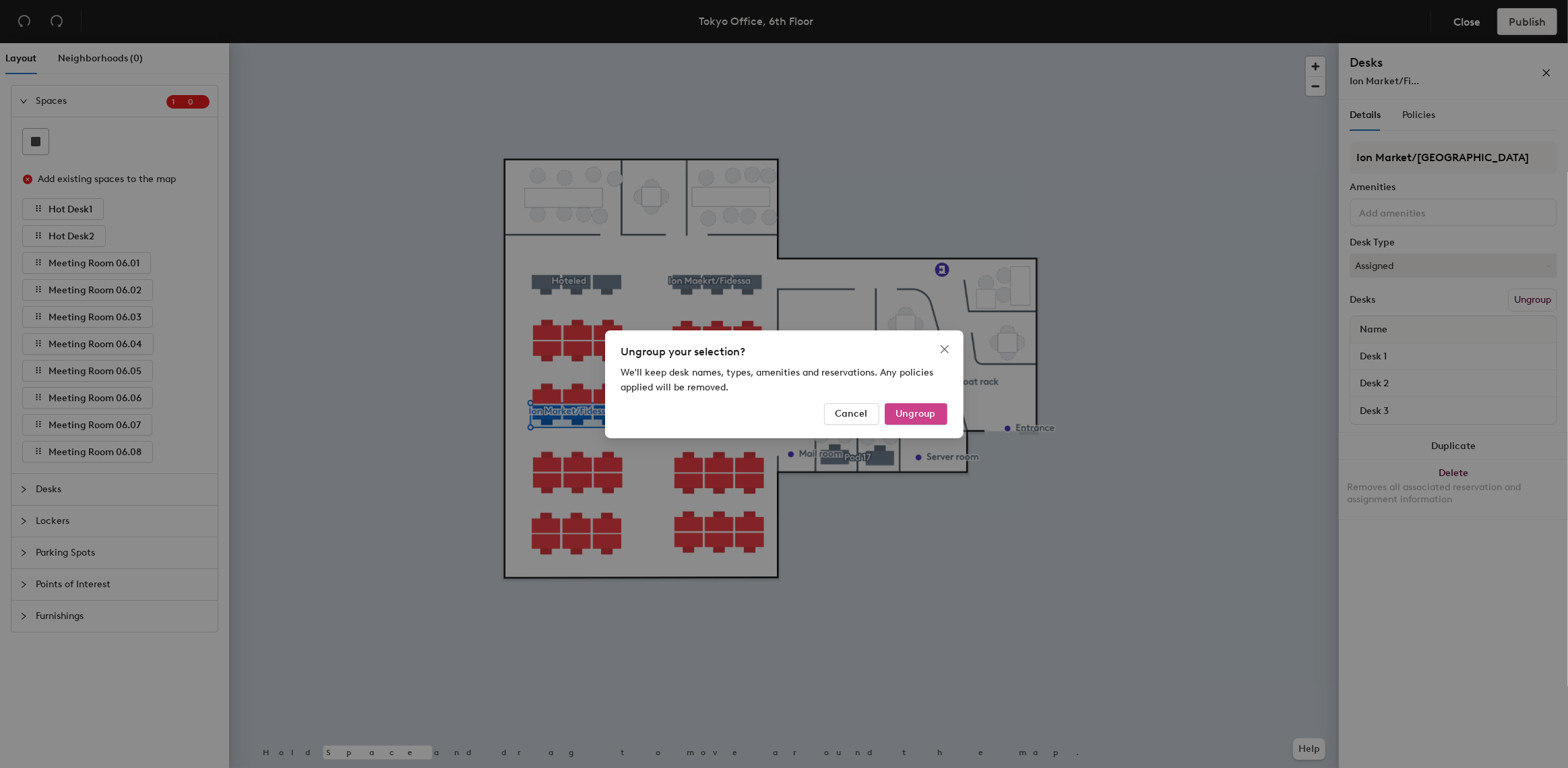
click at [901, 412] on span "Ungroup" at bounding box center [916, 414] width 40 height 12
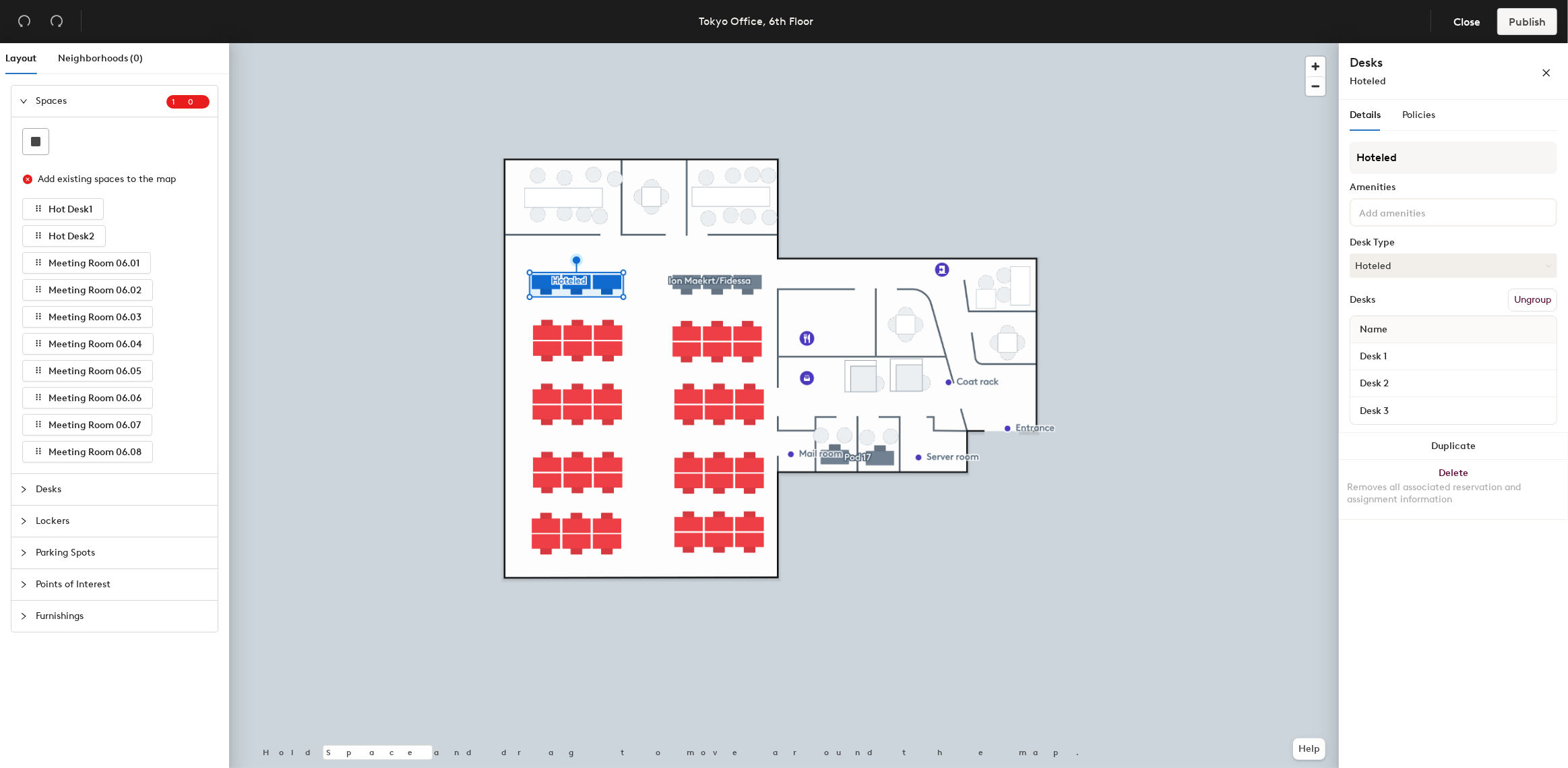
click at [1536, 298] on button "Ungroup" at bounding box center [1533, 300] width 49 height 23
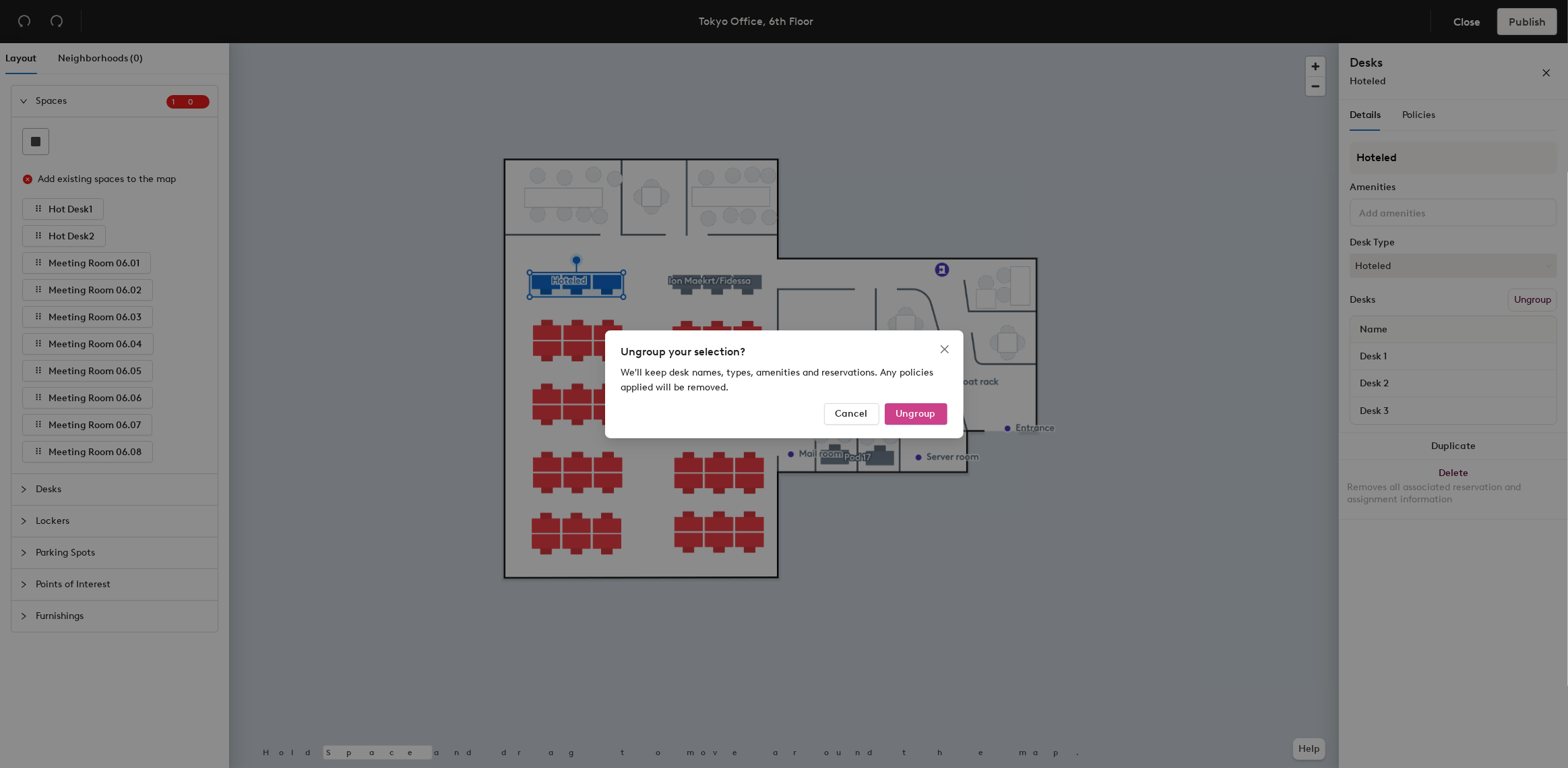
click at [898, 408] on span "Ungroup" at bounding box center [916, 414] width 40 height 12
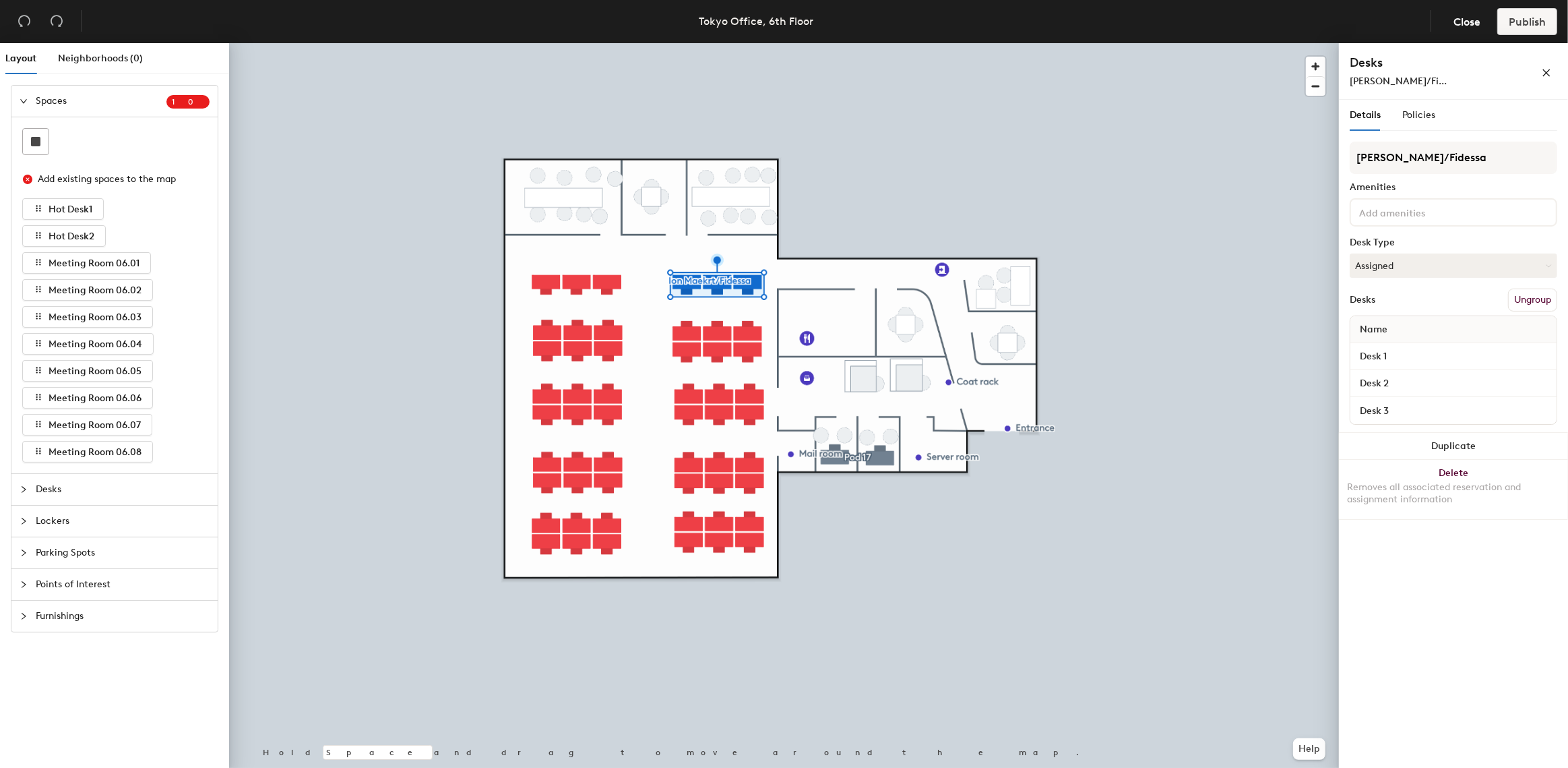
click at [1522, 293] on button "Ungroup" at bounding box center [1533, 300] width 49 height 23
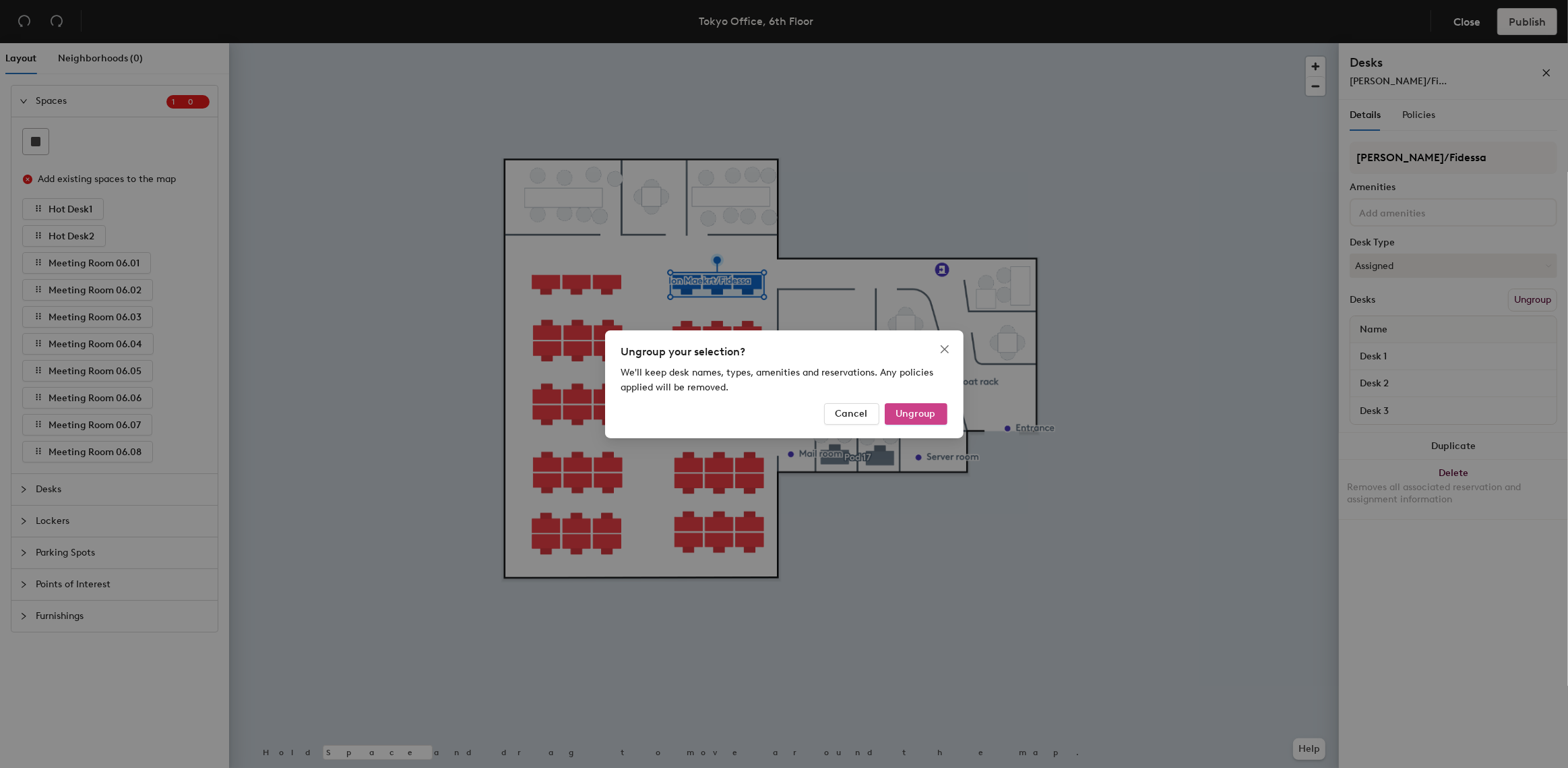
click at [909, 409] on span "Ungroup" at bounding box center [916, 414] width 40 height 12
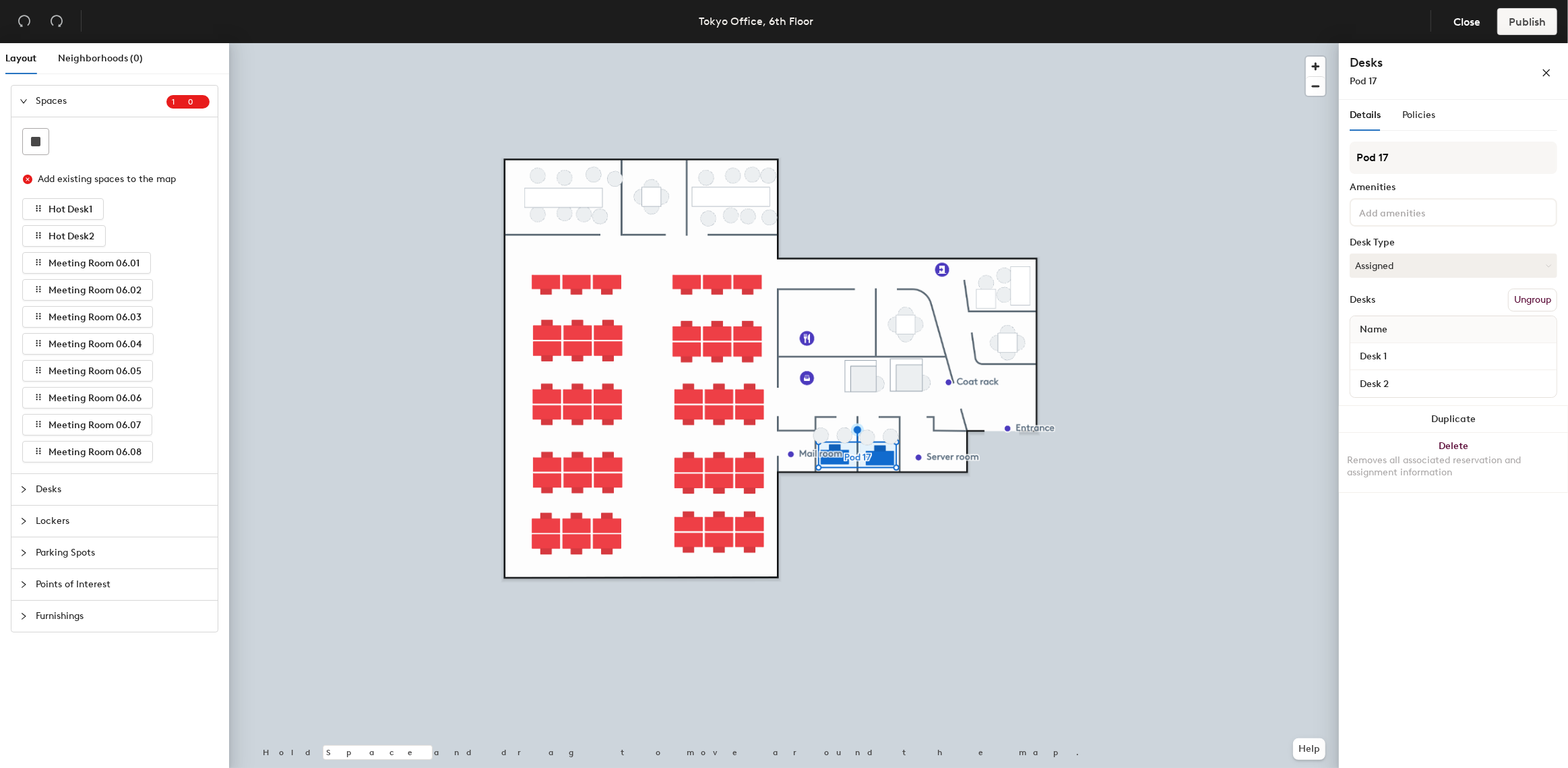
click at [1530, 298] on button "Ungroup" at bounding box center [1533, 300] width 49 height 23
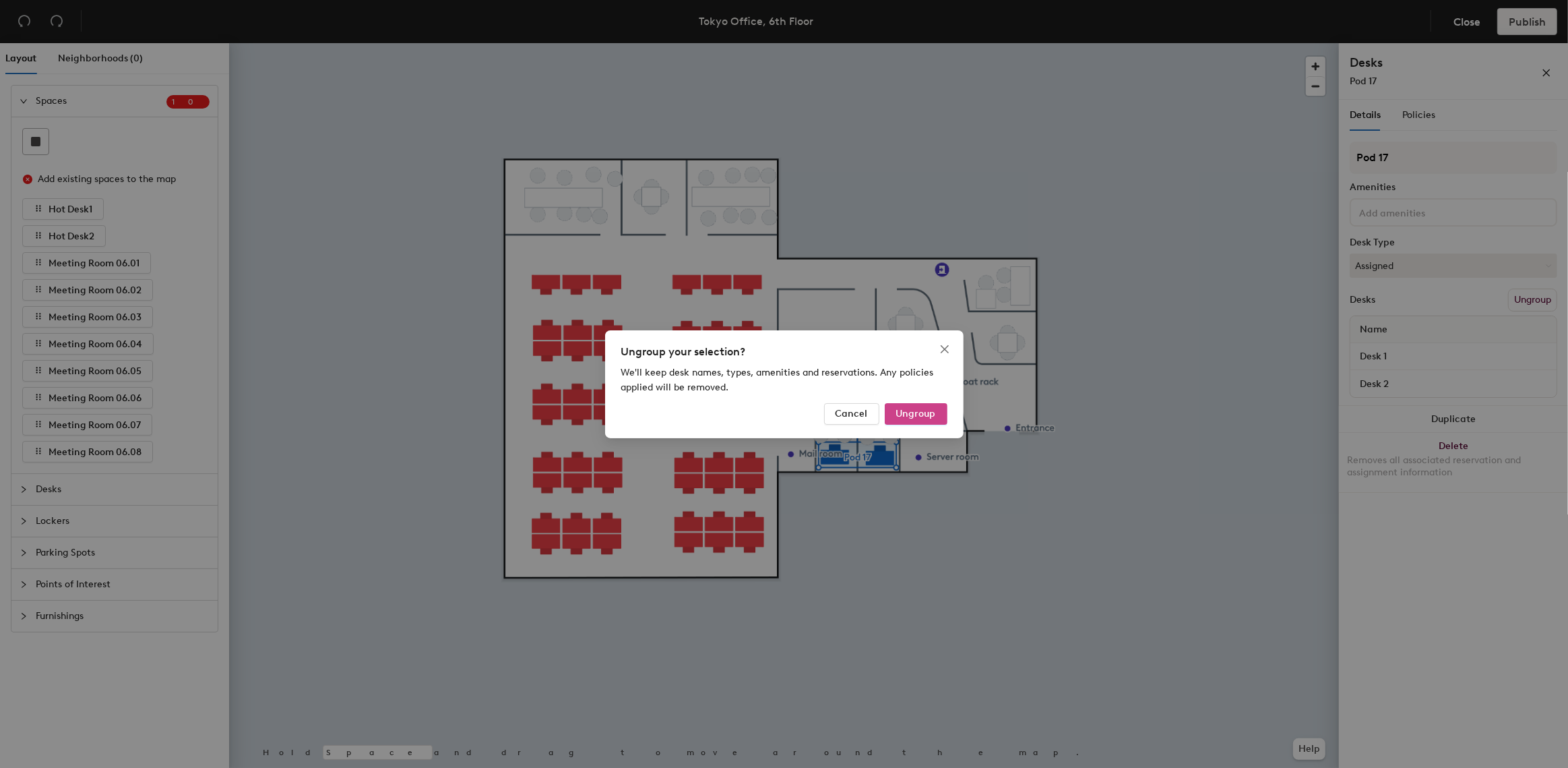
click at [906, 407] on button "Ungroup" at bounding box center [916, 413] width 63 height 21
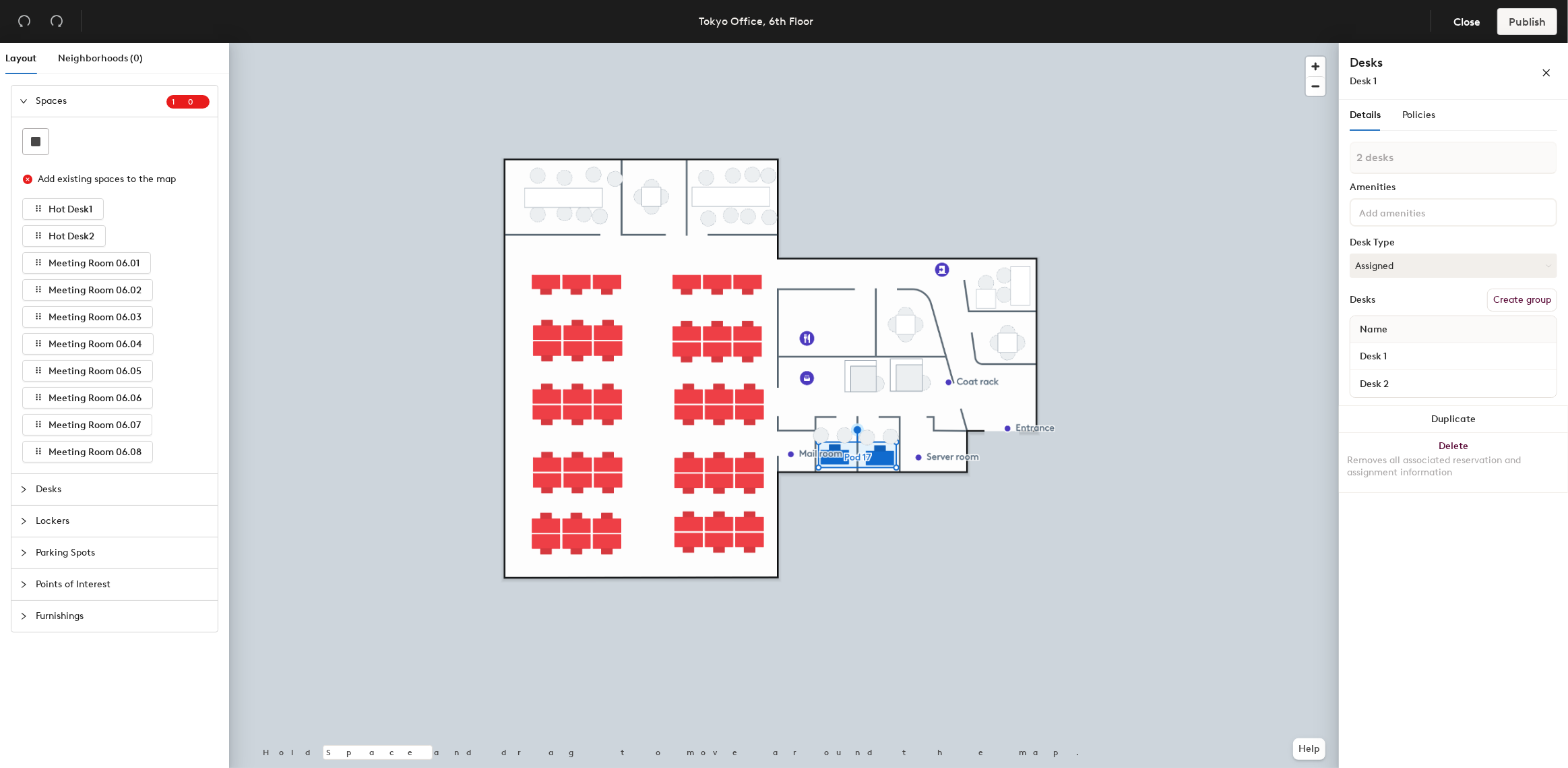
click at [841, 43] on div at bounding box center [784, 43] width 1110 height 0
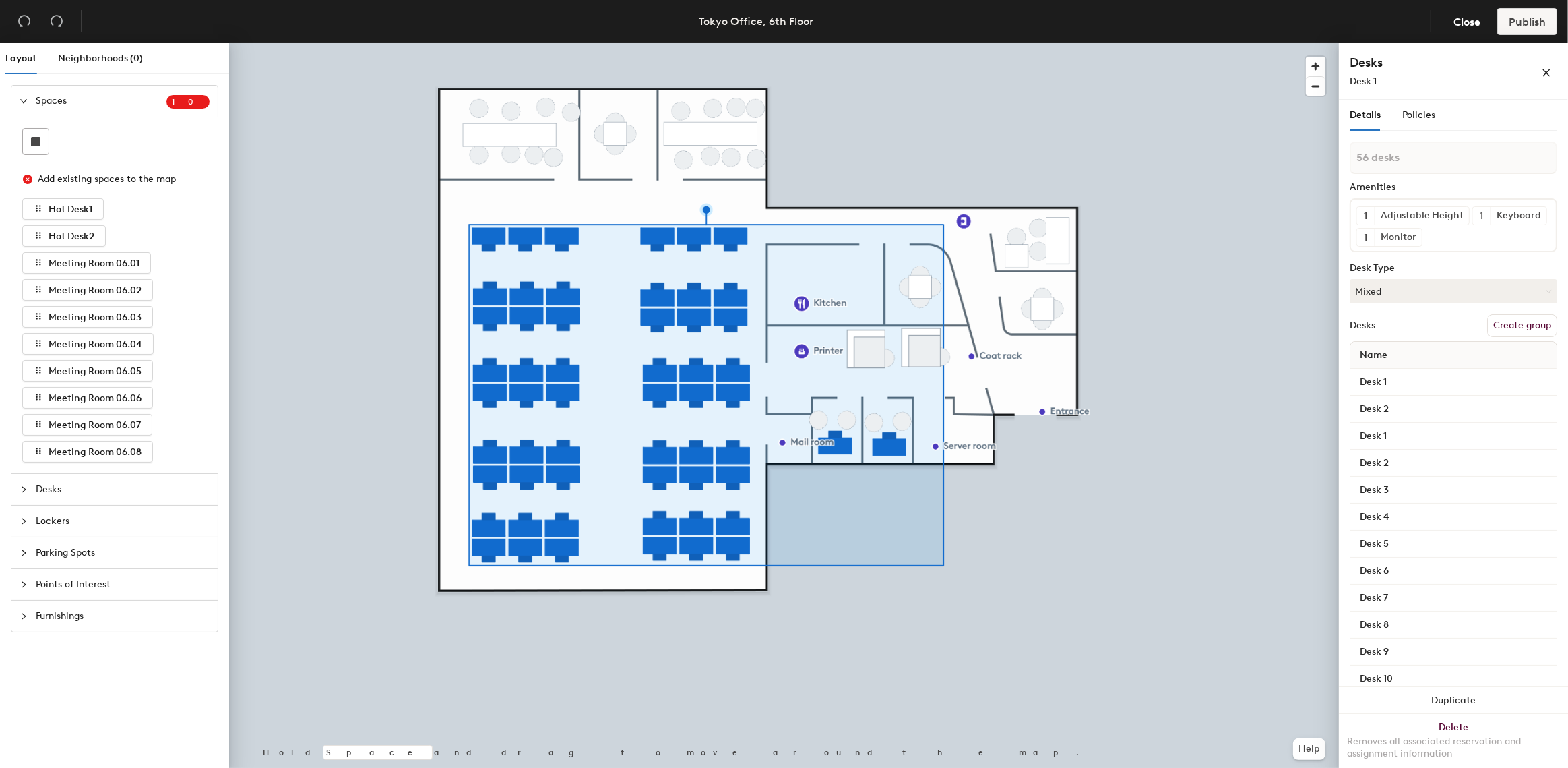
click at [1509, 337] on button "Create group" at bounding box center [1522, 325] width 70 height 23
drag, startPoint x: 1415, startPoint y: 154, endPoint x: 1348, endPoint y: 159, distance: 67.2
click at [1348, 159] on div "Details Policies Pod 1 Amenities 1 Adjustable Height 1 Keyboard 1 Monitor Desk …" at bounding box center [1453, 436] width 229 height 674
type input "B"
type input "Hotel Desks"
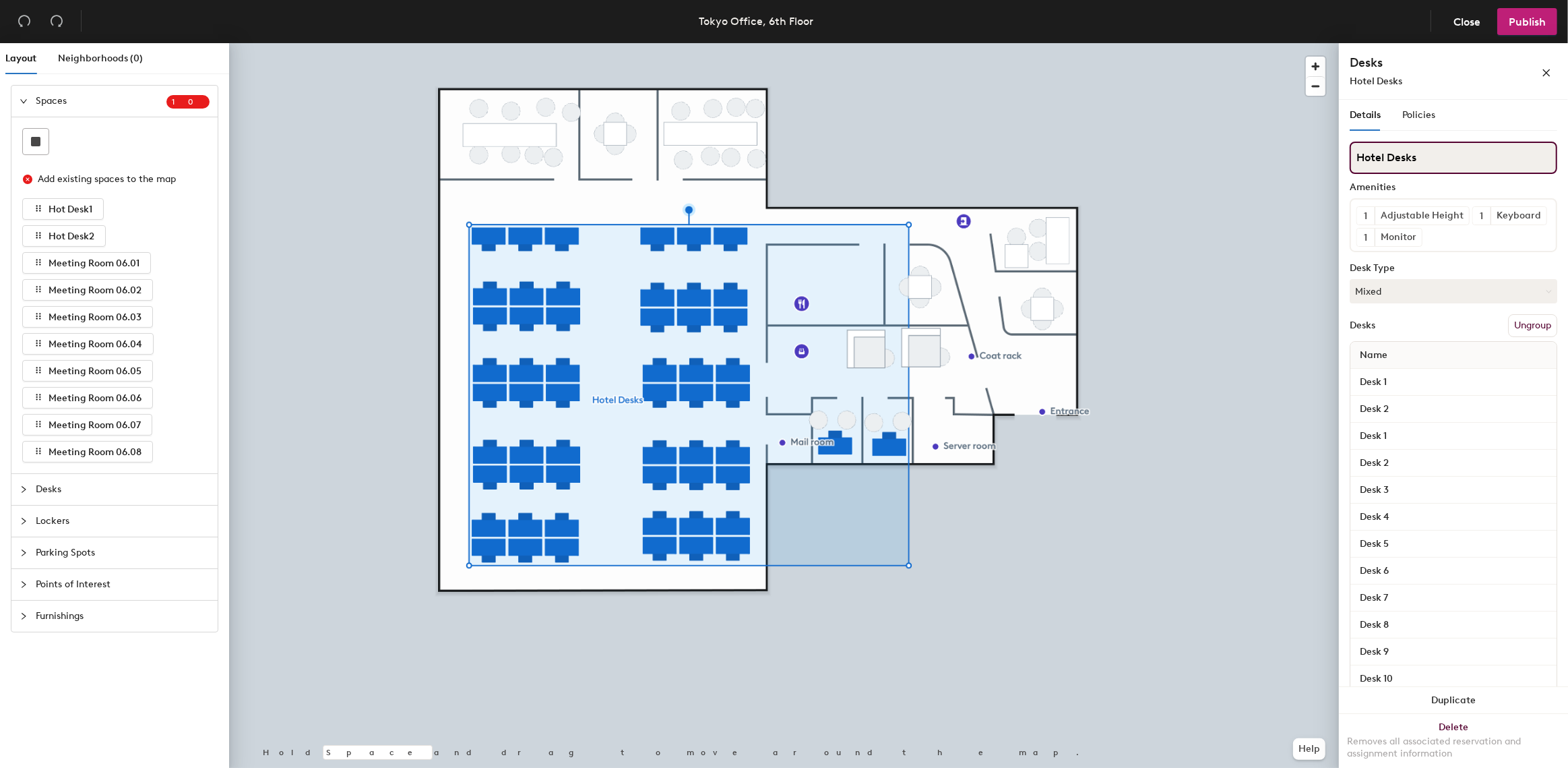
click at [1384, 153] on input "Hotel Desks" at bounding box center [1453, 158] width 207 height 32
type input "Desks"
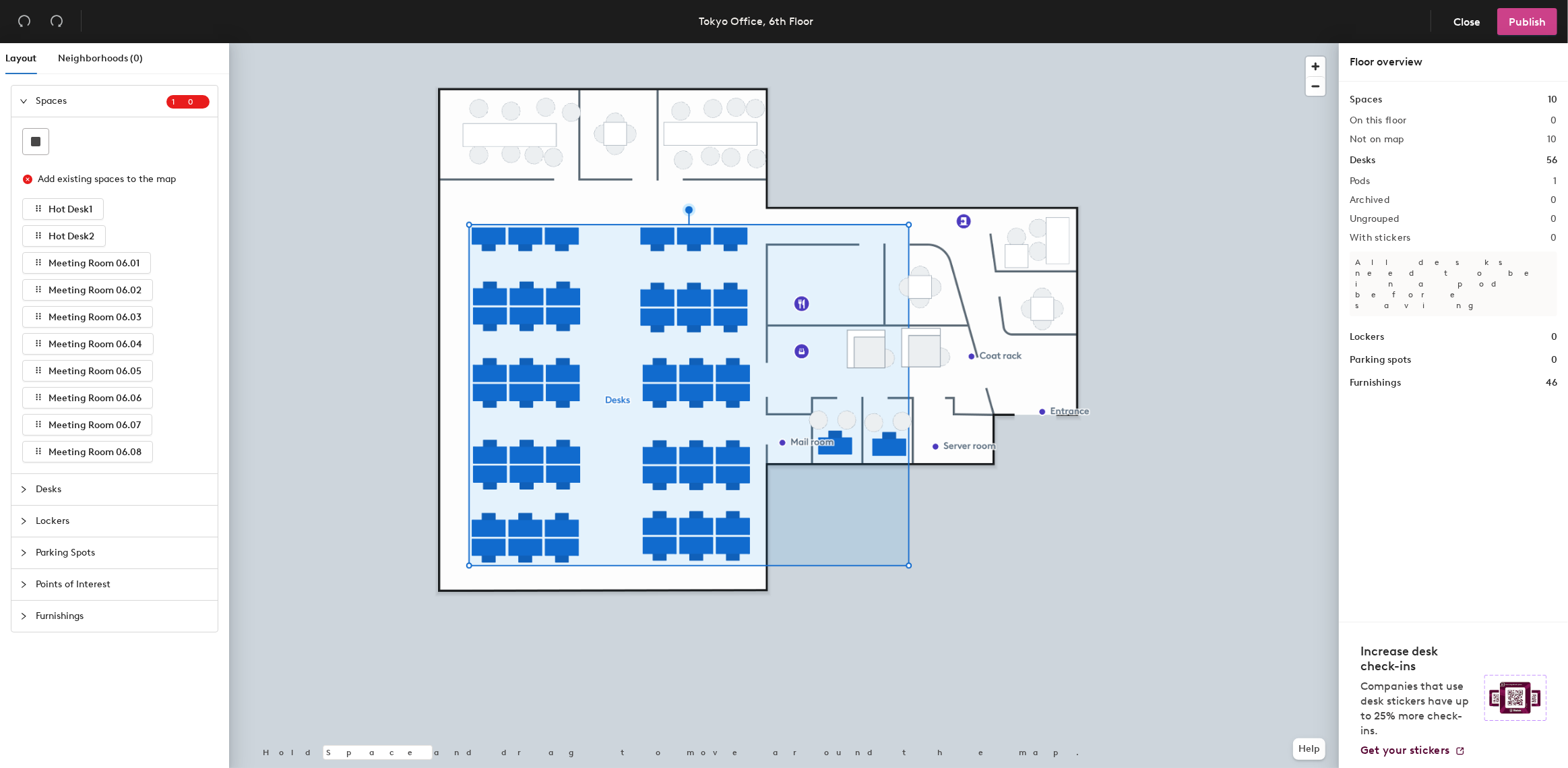
click at [1519, 19] on span "Publish" at bounding box center [1527, 21] width 37 height 13
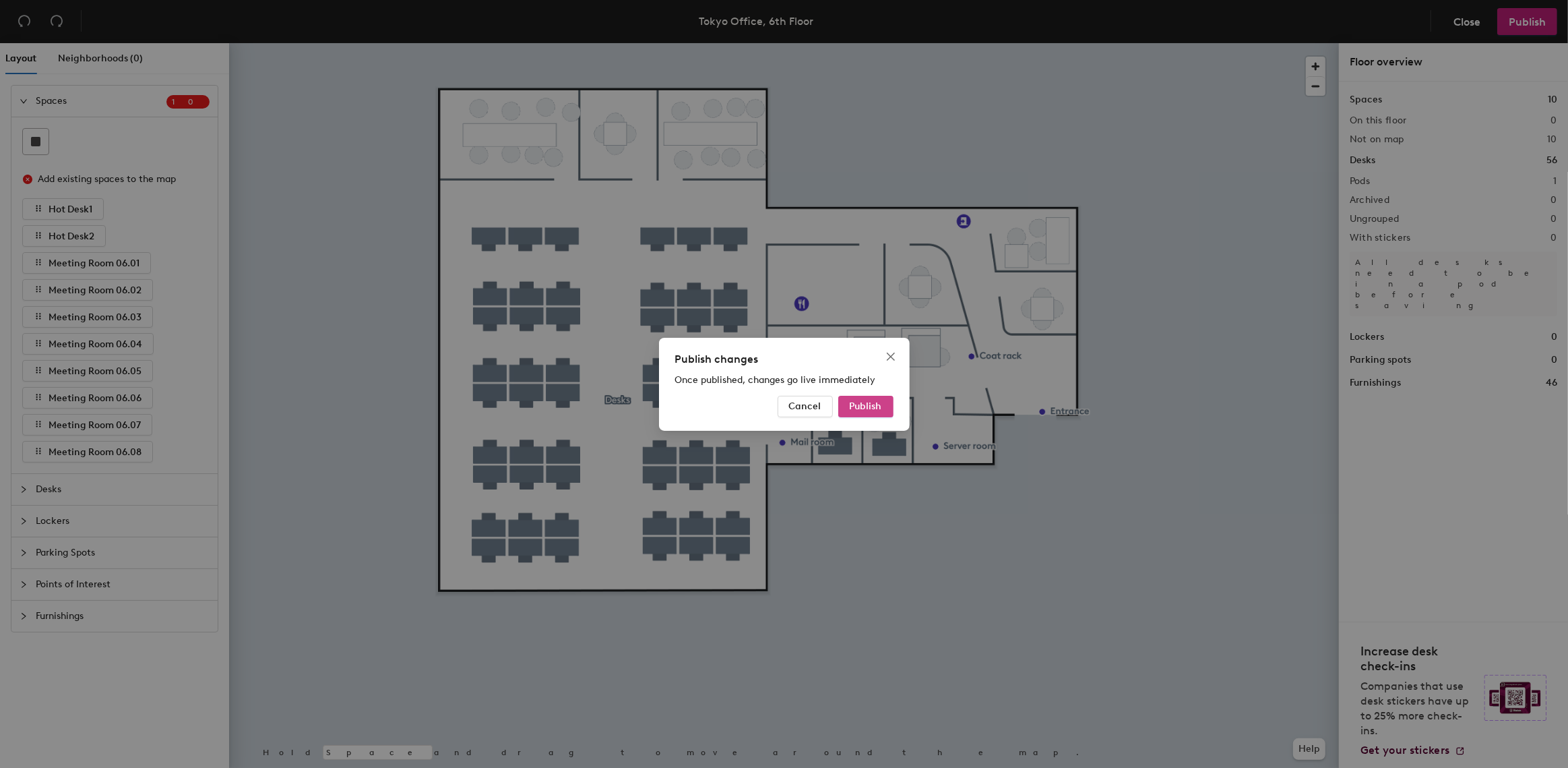
click at [850, 404] on span "Publish" at bounding box center [866, 407] width 32 height 12
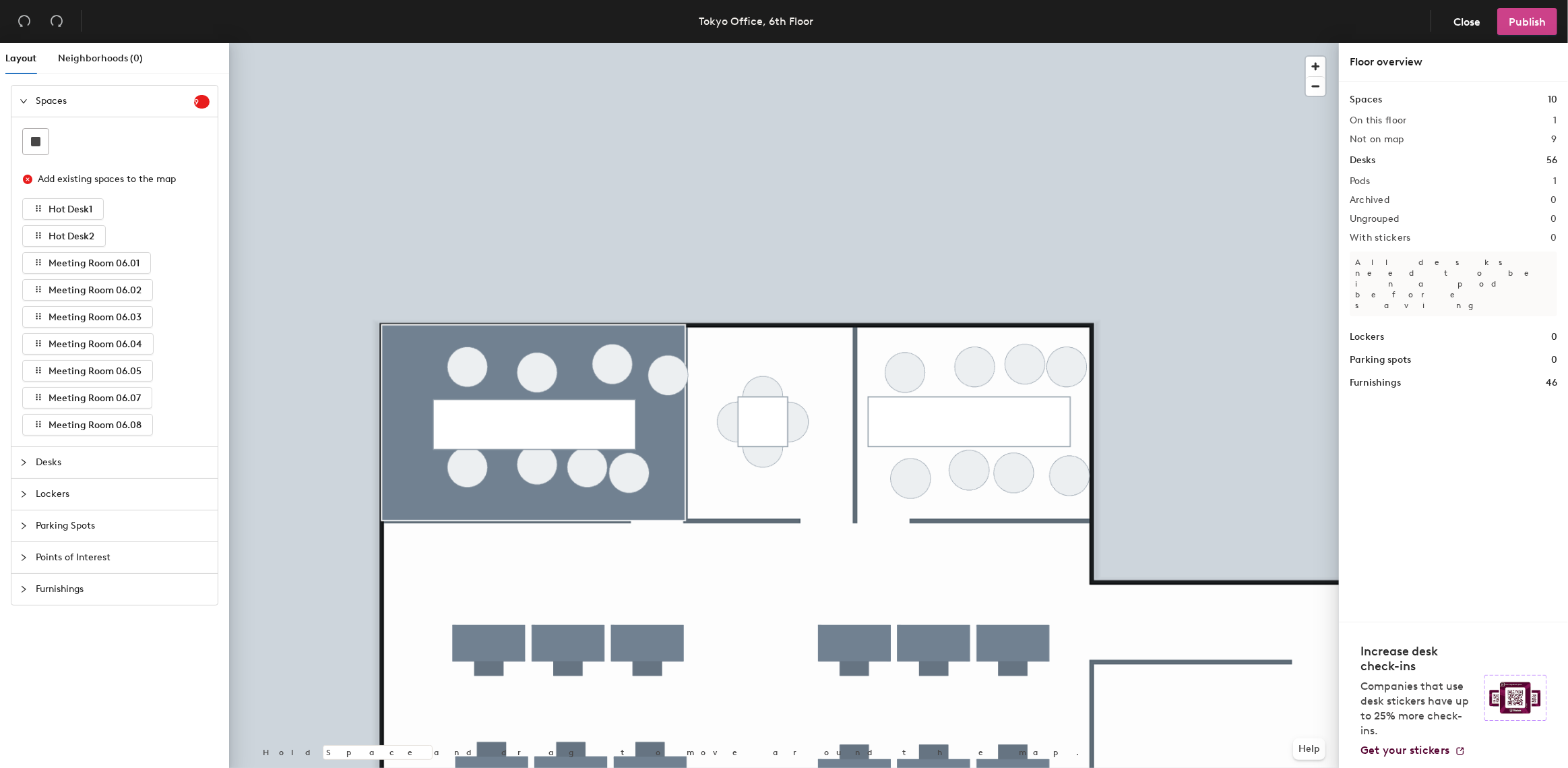
click at [1517, 18] on span "Publish" at bounding box center [1527, 21] width 37 height 13
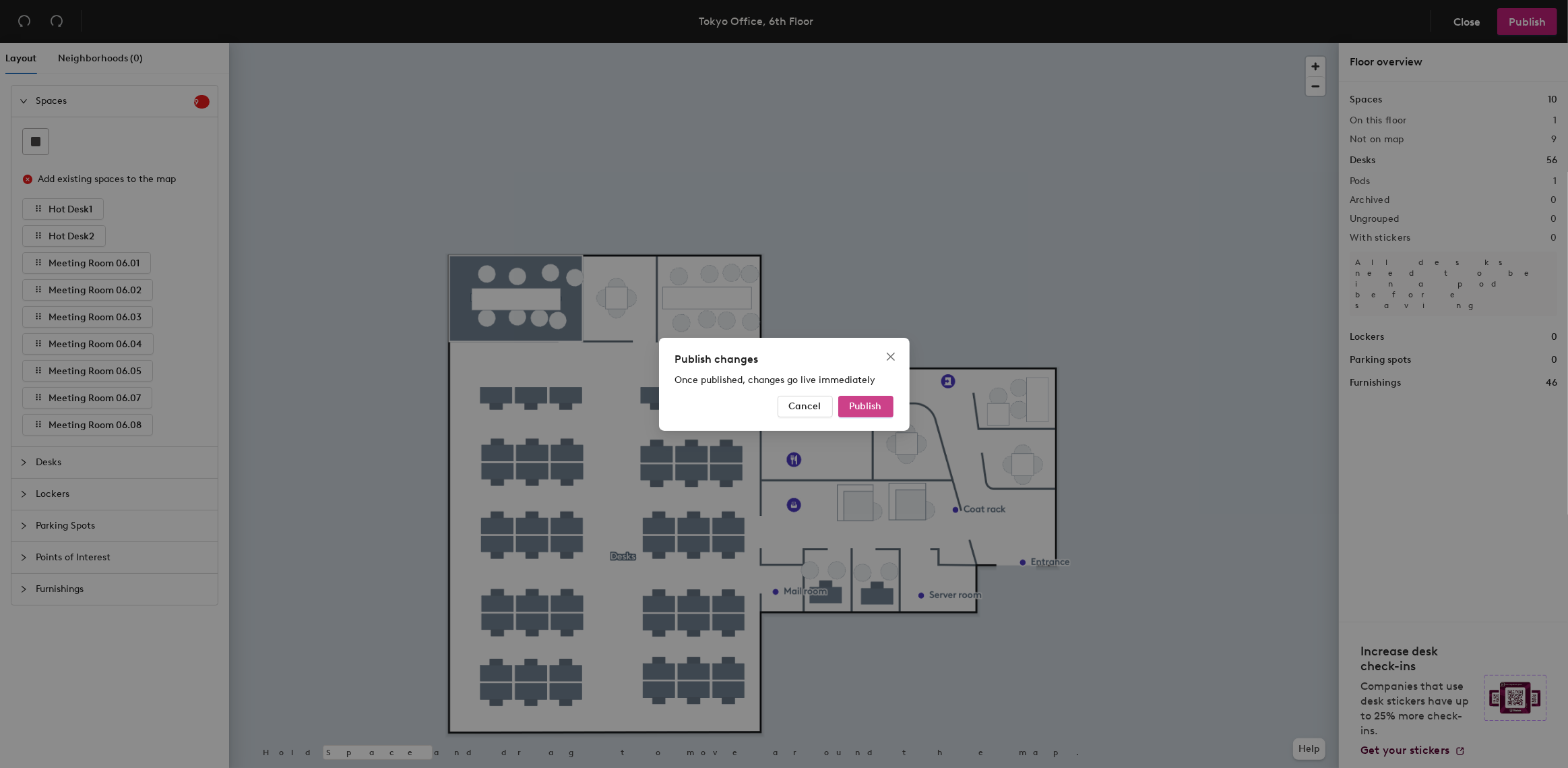
click at [873, 407] on span "Publish" at bounding box center [866, 407] width 32 height 12
